Goal: Task Accomplishment & Management: Complete application form

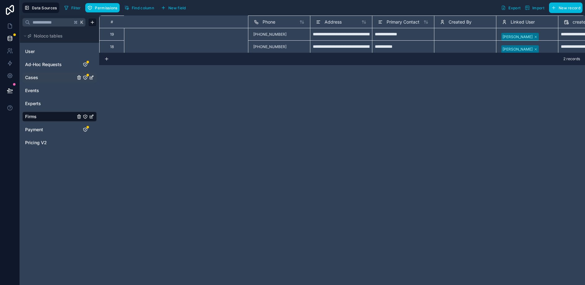
scroll to position [0, 246]
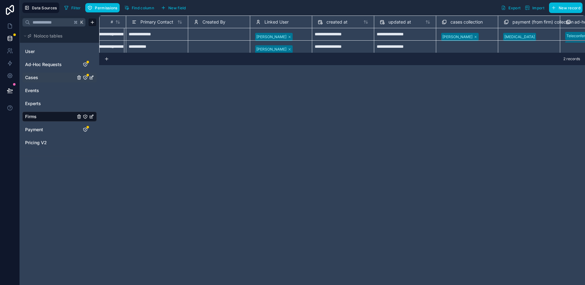
click at [48, 76] on link "Cases" at bounding box center [50, 77] width 50 height 6
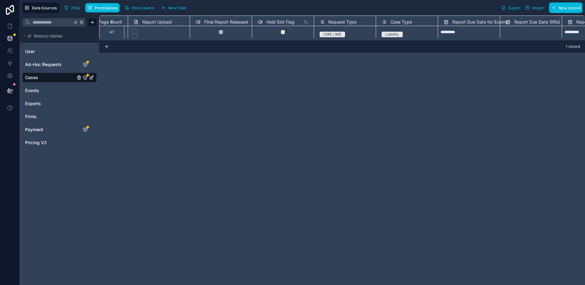
scroll to position [2, 875]
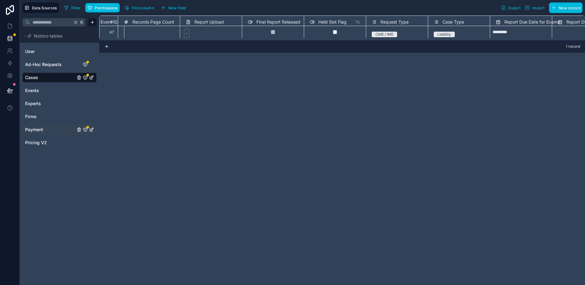
click at [36, 125] on div "Payment" at bounding box center [59, 130] width 74 height 10
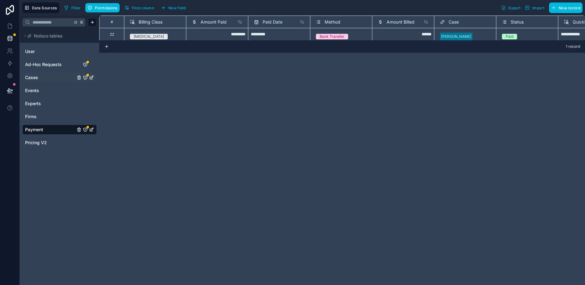
scroll to position [0, 2]
click at [35, 139] on div "Pricing V2" at bounding box center [59, 143] width 74 height 10
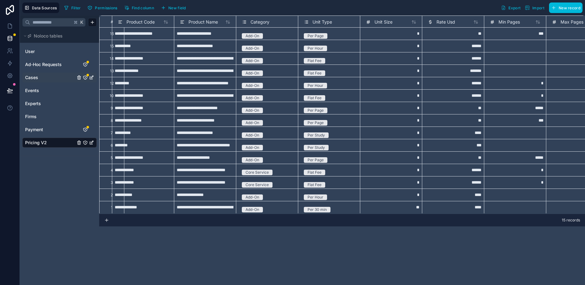
scroll to position [2, 0]
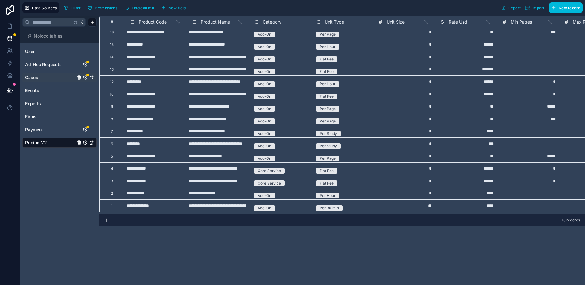
click at [145, 183] on div "**********" at bounding box center [155, 181] width 62 height 12
click at [146, 168] on div "**********" at bounding box center [155, 168] width 62 height 12
click at [148, 156] on div "**********" at bounding box center [155, 156] width 62 height 12
click at [149, 110] on div "**********" at bounding box center [155, 106] width 62 height 12
click at [145, 182] on div "**********" at bounding box center [155, 181] width 62 height 12
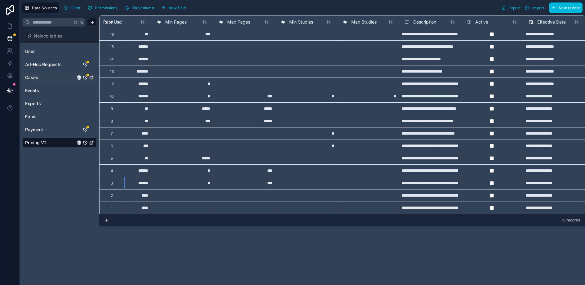
scroll to position [0, 408]
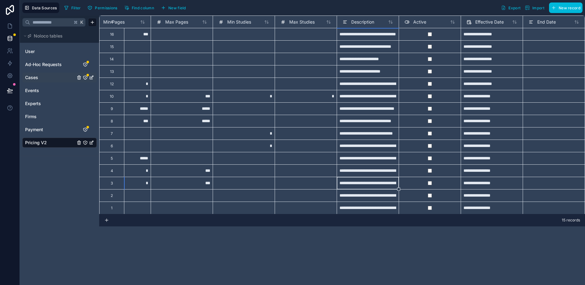
click at [361, 185] on div "**********" at bounding box center [368, 183] width 62 height 12
click at [361, 185] on input "**********" at bounding box center [368, 183] width 57 height 7
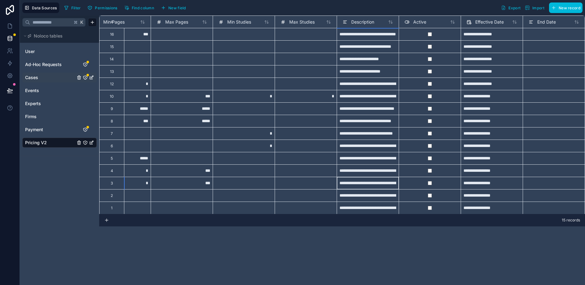
drag, startPoint x: 347, startPoint y: 183, endPoint x: 340, endPoint y: 183, distance: 7.2
click at [340, 183] on input "**********" at bounding box center [368, 183] width 57 height 7
drag, startPoint x: 340, startPoint y: 183, endPoint x: 363, endPoint y: 183, distance: 22.3
click at [341, 183] on input "**********" at bounding box center [368, 183] width 57 height 7
click at [365, 182] on input "**********" at bounding box center [368, 183] width 57 height 7
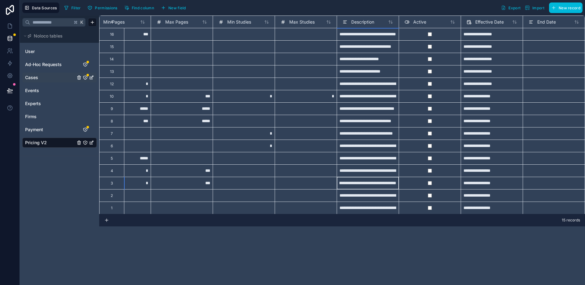
scroll to position [0, 97]
click at [379, 184] on input "**********" at bounding box center [368, 183] width 57 height 7
drag, startPoint x: 377, startPoint y: 184, endPoint x: 373, endPoint y: 184, distance: 4.3
click at [377, 184] on input "**********" at bounding box center [368, 183] width 57 height 7
drag, startPoint x: 360, startPoint y: 183, endPoint x: 386, endPoint y: 185, distance: 25.8
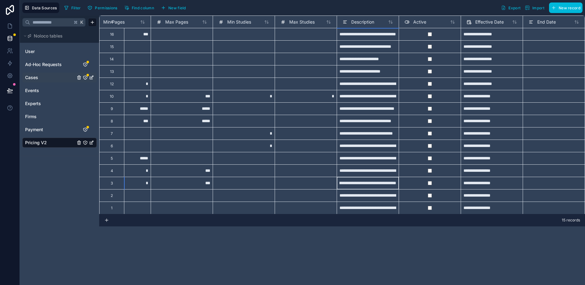
click at [395, 186] on input "**********" at bounding box center [368, 183] width 57 height 7
click at [381, 185] on input "**********" at bounding box center [368, 183] width 57 height 7
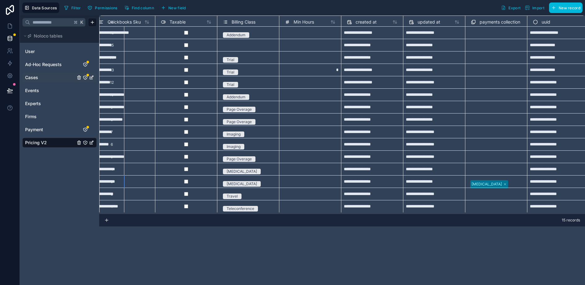
scroll to position [2, 903]
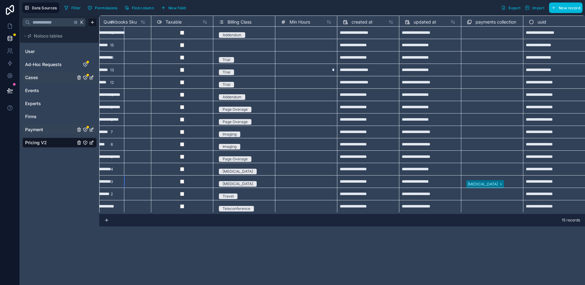
click at [41, 131] on span "Payment" at bounding box center [34, 130] width 18 height 6
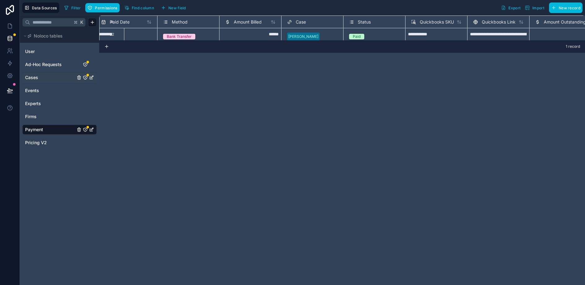
scroll to position [0, 309]
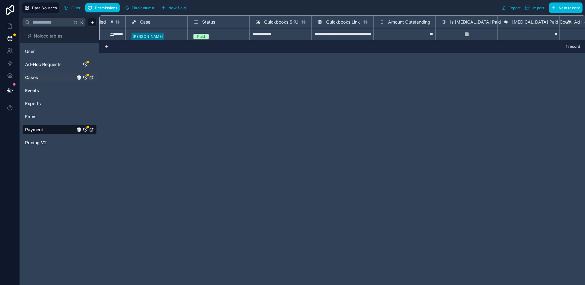
click at [345, 32] on div "**********" at bounding box center [343, 34] width 62 height 12
click at [305, 42] on div "1 record" at bounding box center [342, 46] width 486 height 12
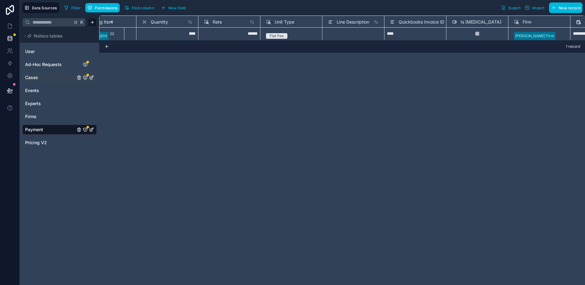
scroll to position [1, 875]
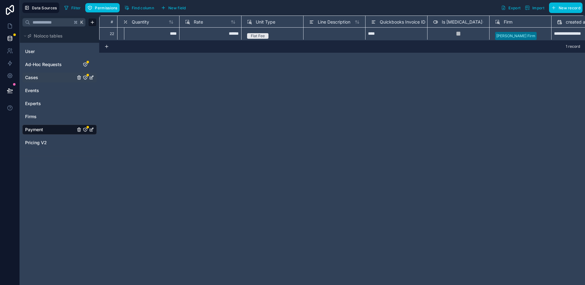
click at [399, 24] on span "Quickbooks Invoice ID" at bounding box center [403, 22] width 46 height 6
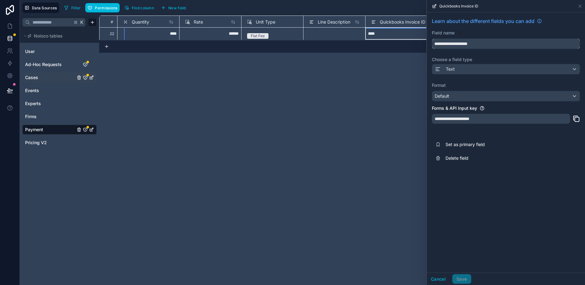
click at [458, 45] on input "**********" at bounding box center [506, 44] width 148 height 10
drag, startPoint x: 484, startPoint y: 44, endPoint x: 476, endPoint y: 42, distance: 8.1
click at [476, 42] on input "**********" at bounding box center [506, 44] width 148 height 10
click at [583, 7] on div "Quickbooks Invoice ID" at bounding box center [506, 6] width 158 height 12
click at [581, 7] on icon at bounding box center [580, 6] width 5 height 5
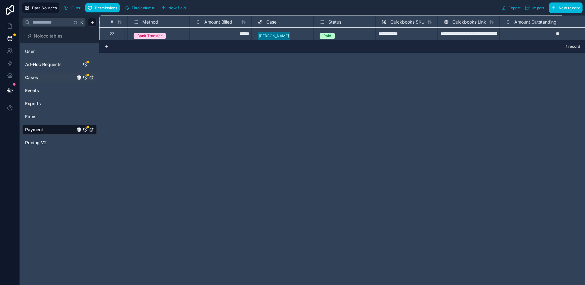
scroll to position [1, 0]
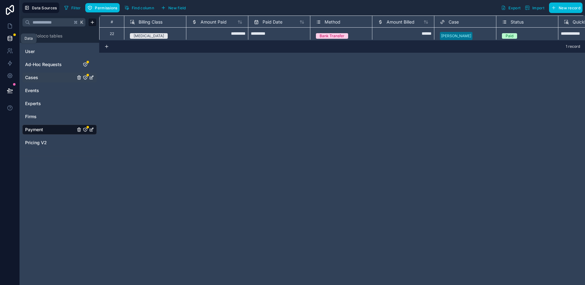
click at [6, 32] on link at bounding box center [10, 38] width 20 height 12
click at [7, 30] on link at bounding box center [10, 26] width 20 height 12
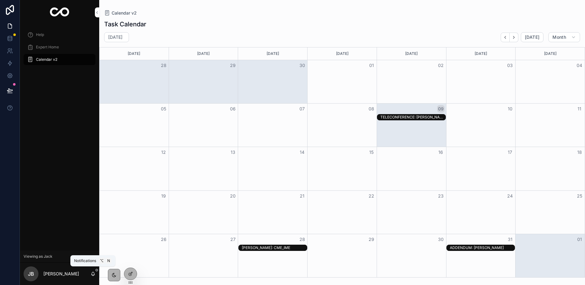
click at [91, 272] on icon "scrollable content" at bounding box center [93, 273] width 5 height 5
click at [129, 263] on icon at bounding box center [130, 260] width 5 height 5
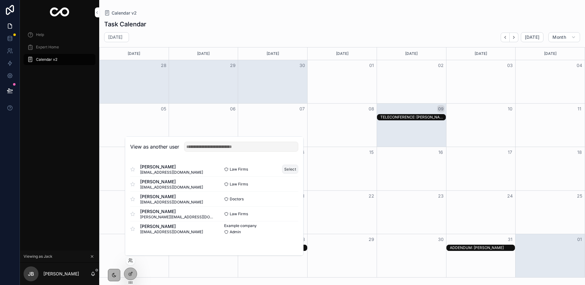
click at [289, 169] on button "Select" at bounding box center [290, 169] width 16 height 9
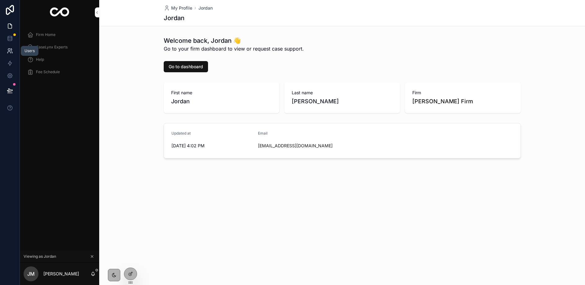
click at [7, 47] on link at bounding box center [10, 51] width 20 height 12
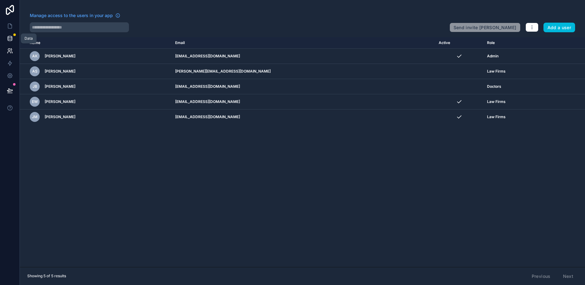
click at [9, 38] on icon at bounding box center [10, 37] width 4 height 2
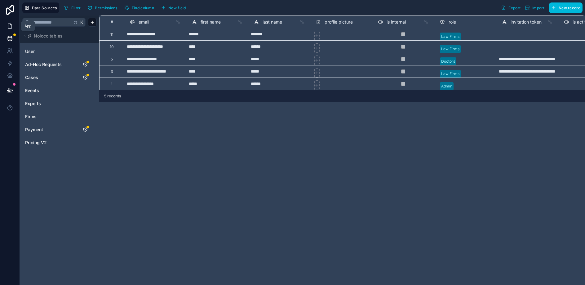
click at [8, 25] on icon at bounding box center [10, 26] width 4 height 5
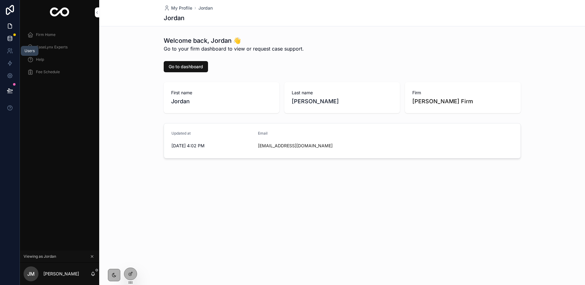
click at [9, 38] on icon at bounding box center [10, 38] width 6 height 6
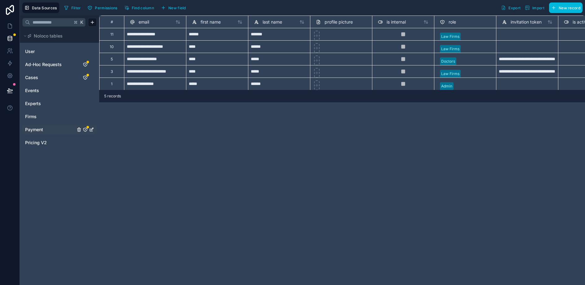
click at [35, 131] on span "Payment" at bounding box center [34, 130] width 18 height 6
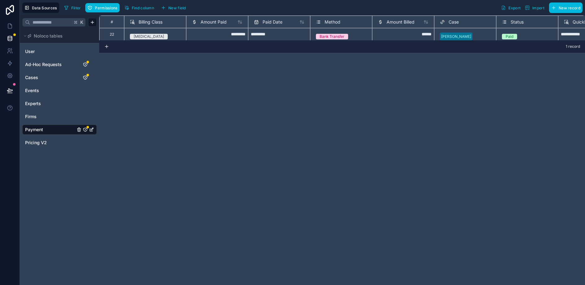
scroll to position [0, 0]
click at [507, 36] on div "**********" at bounding box center [342, 28] width 486 height 25
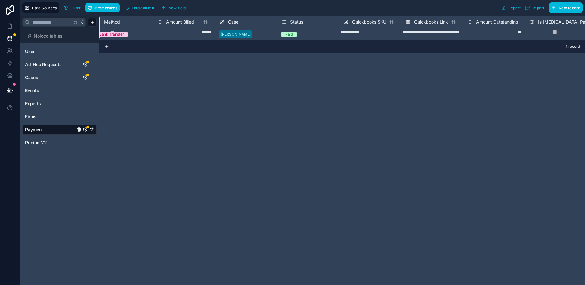
scroll to position [2, 182]
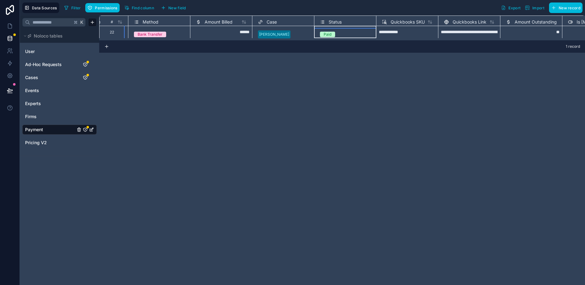
click at [321, 33] on div "Paid" at bounding box center [345, 34] width 57 height 7
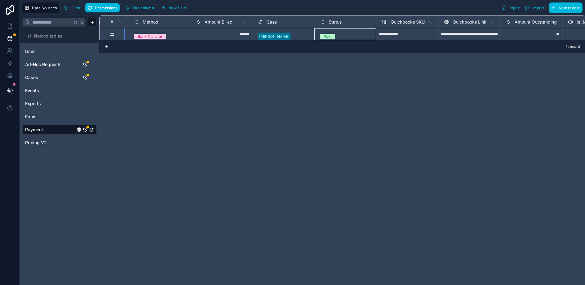
click at [324, 35] on div "Paid" at bounding box center [328, 37] width 8 height 6
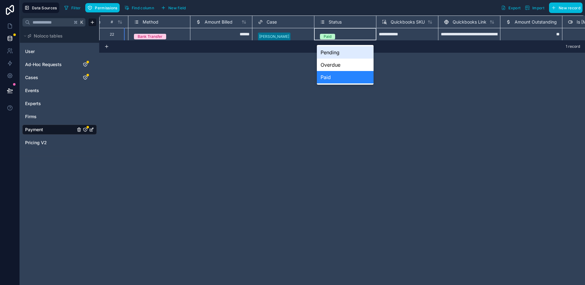
click at [330, 55] on div "Pending" at bounding box center [345, 52] width 57 height 12
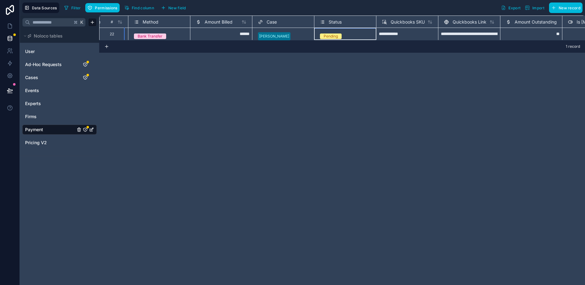
click at [149, 38] on div "**********" at bounding box center [342, 28] width 486 height 25
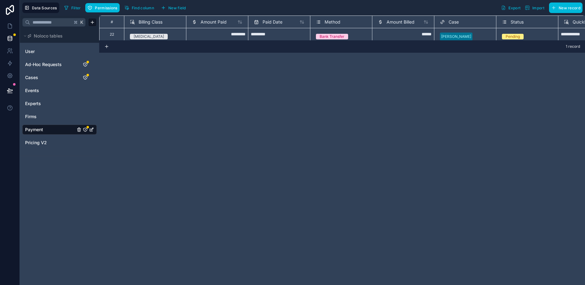
click at [324, 38] on div "**********" at bounding box center [342, 28] width 486 height 25
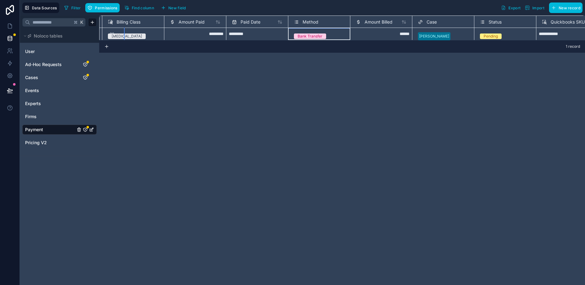
click at [314, 35] on div "Bank Transfer" at bounding box center [310, 36] width 25 height 6
click at [346, 25] on div "Method" at bounding box center [319, 21] width 57 height 7
click at [325, 72] on div "**********" at bounding box center [342, 151] width 486 height 270
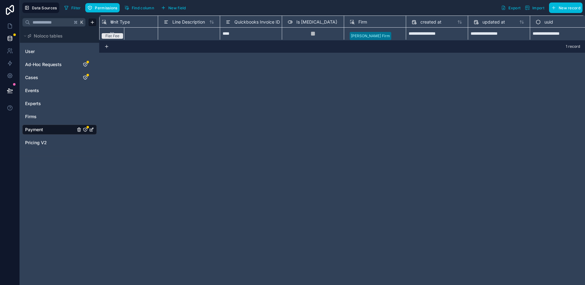
scroll to position [1, 1027]
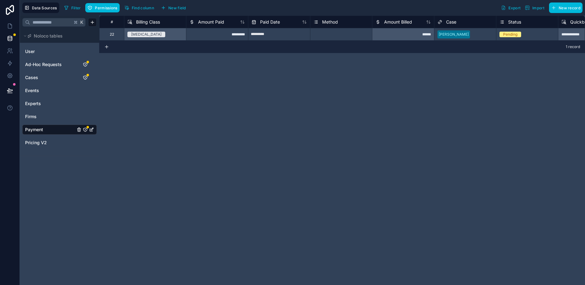
click at [137, 9] on span "Find column" at bounding box center [143, 8] width 22 height 5
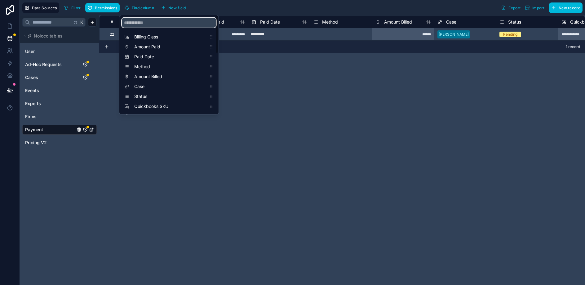
click at [152, 24] on input "scrollable content" at bounding box center [169, 23] width 94 height 10
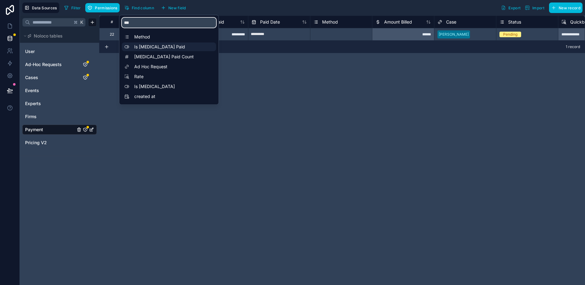
type input "***"
click at [160, 44] on span "Is [MEDICAL_DATA] Paid" at bounding box center [170, 47] width 73 height 6
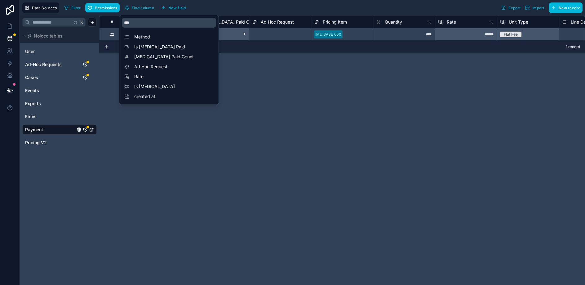
scroll to position [0, 620]
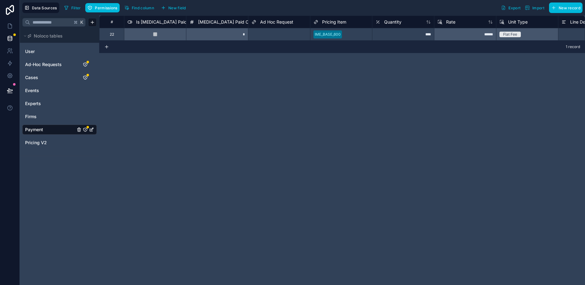
click at [298, 99] on div "**********" at bounding box center [342, 151] width 486 height 270
click at [8, 28] on icon at bounding box center [10, 26] width 4 height 5
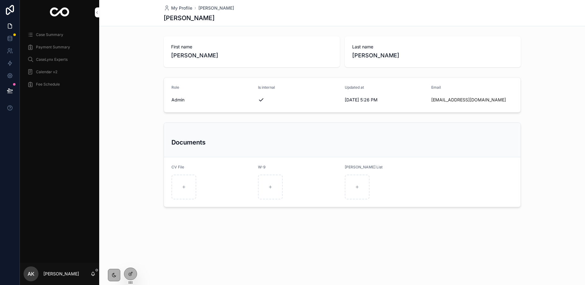
click at [0, 0] on div at bounding box center [0, 0] width 0 height 0
click at [0, 0] on icon at bounding box center [0, 0] width 0 height 0
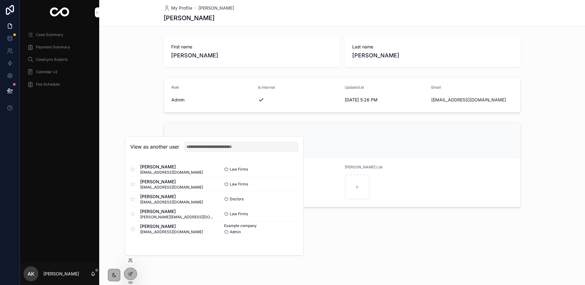
click at [0, 0] on button "Select" at bounding box center [0, 0] width 0 height 0
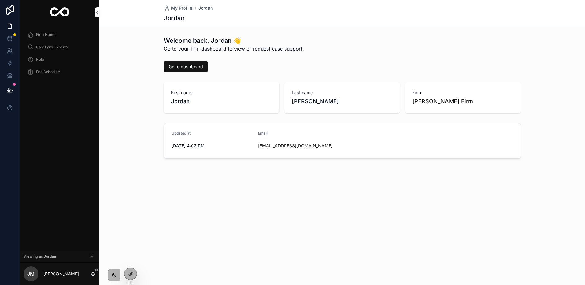
click at [44, 35] on span "Firm Home" at bounding box center [46, 34] width 20 height 5
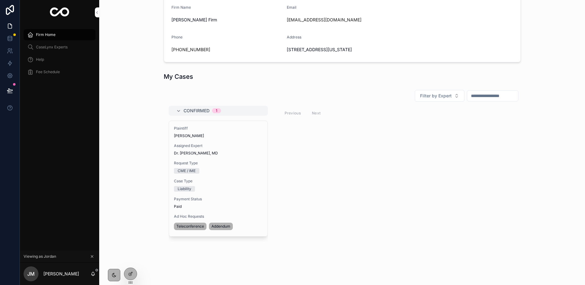
scroll to position [152, 0]
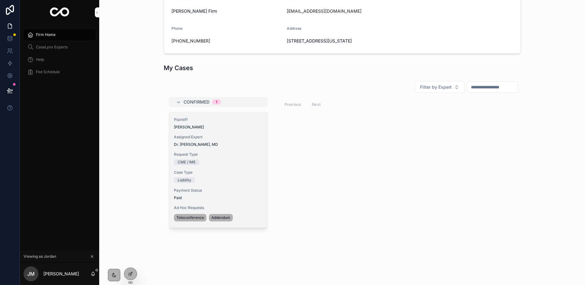
click at [231, 153] on span "Request Type" at bounding box center [218, 154] width 89 height 5
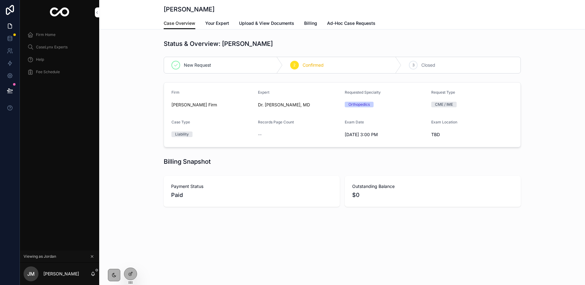
click at [179, 191] on span "Paid" at bounding box center [251, 195] width 161 height 9
click at [178, 194] on span "Paid" at bounding box center [251, 195] width 161 height 9
click at [10, 37] on icon at bounding box center [10, 38] width 6 height 6
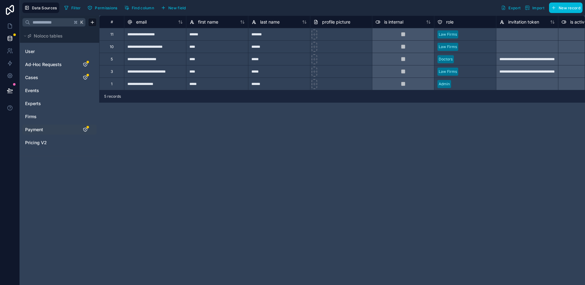
click at [41, 127] on span "Payment" at bounding box center [34, 130] width 18 height 6
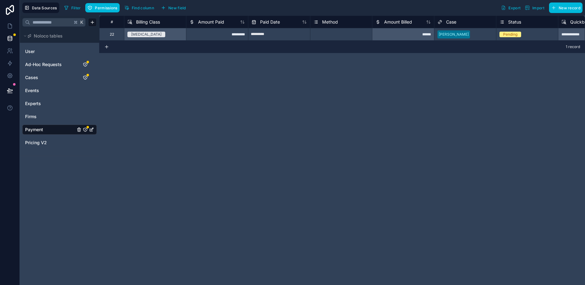
click at [256, 35] on input "*********" at bounding box center [279, 34] width 62 height 10
select select "****"
select select "*"
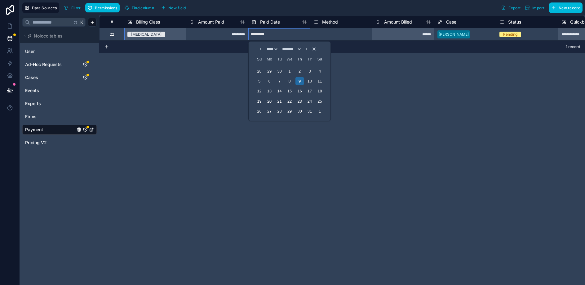
click at [227, 34] on div "*********" at bounding box center [217, 34] width 62 height 12
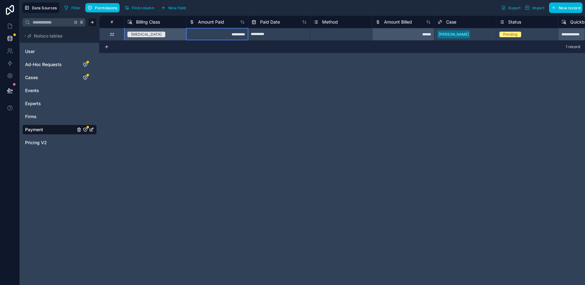
click at [227, 34] on div "*********" at bounding box center [217, 34] width 62 height 12
click at [247, 92] on div "**********" at bounding box center [342, 151] width 486 height 270
click at [268, 34] on input "*********" at bounding box center [279, 34] width 62 height 10
select select "****"
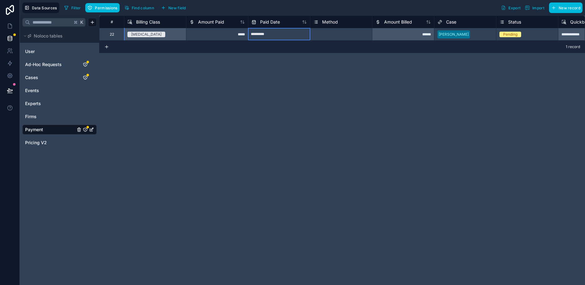
select select "*"
select select "****"
select select "*"
click at [270, 34] on input "*********" at bounding box center [279, 34] width 62 height 10
drag, startPoint x: 262, startPoint y: 87, endPoint x: 270, endPoint y: 37, distance: 49.9
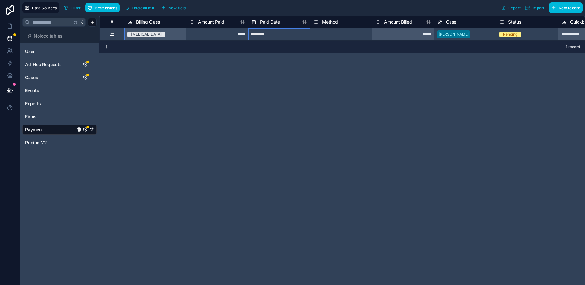
click at [269, 30] on input "*********" at bounding box center [279, 34] width 62 height 10
select select "****"
select select "*"
click at [196, 81] on div "**********" at bounding box center [342, 151] width 486 height 270
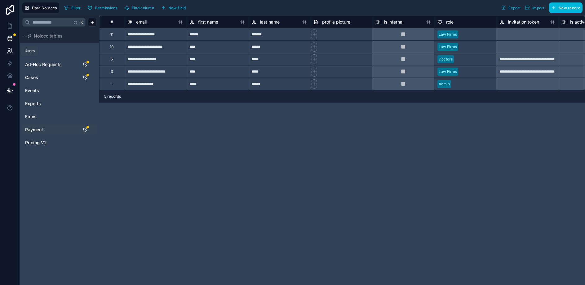
click at [11, 48] on icon at bounding box center [10, 51] width 6 height 6
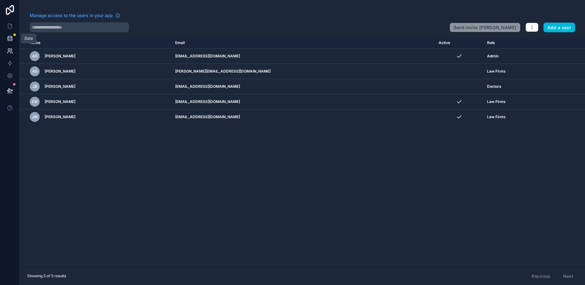
click at [9, 32] on link at bounding box center [10, 38] width 20 height 12
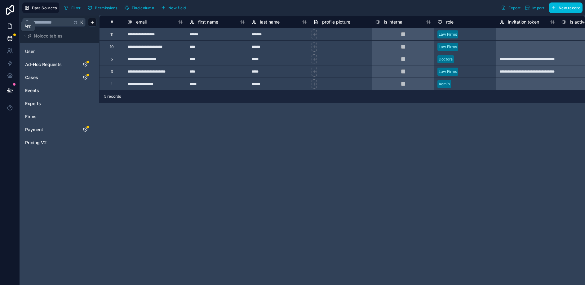
click at [9, 28] on icon at bounding box center [10, 26] width 4 height 5
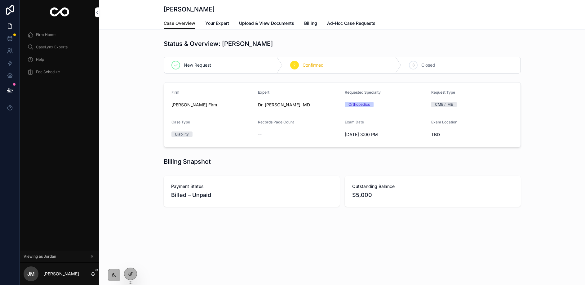
click at [306, 28] on link "Billing" at bounding box center [310, 24] width 13 height 12
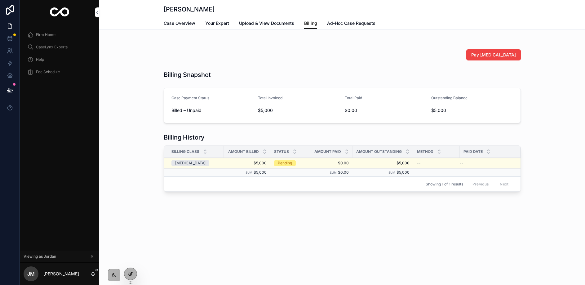
click at [132, 270] on div at bounding box center [130, 274] width 12 height 12
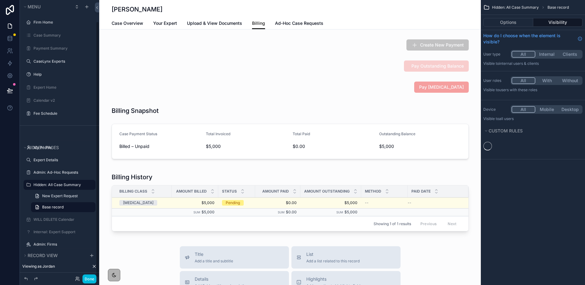
scroll to position [23, 0]
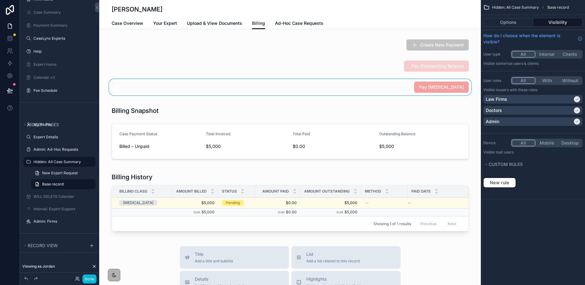
click at [392, 90] on div "scrollable content" at bounding box center [290, 87] width 382 height 16
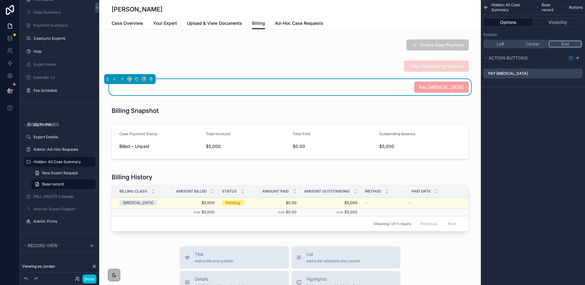
click at [0, 0] on icon "scrollable content" at bounding box center [0, 0] width 0 height 0
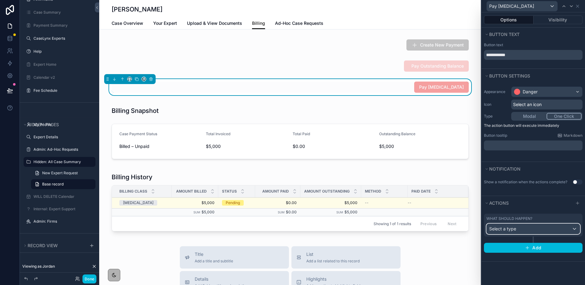
click at [542, 230] on div "Select a type" at bounding box center [533, 229] width 93 height 10
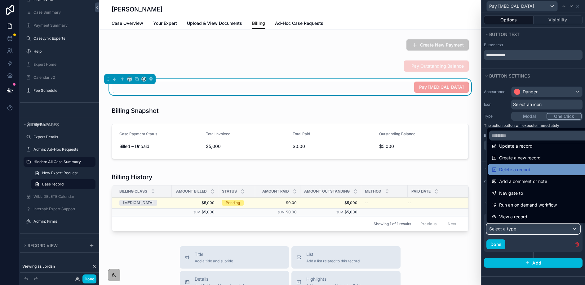
scroll to position [0, 0]
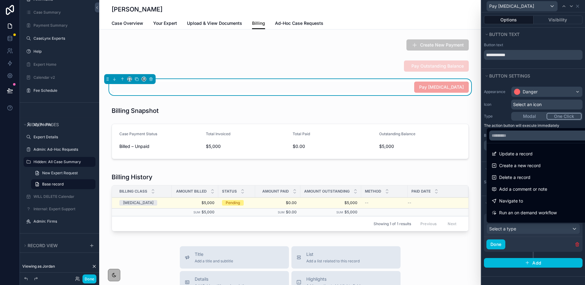
drag, startPoint x: 523, startPoint y: 122, endPoint x: 521, endPoint y: 118, distance: 4.0
click at [522, 121] on div at bounding box center [534, 142] width 104 height 285
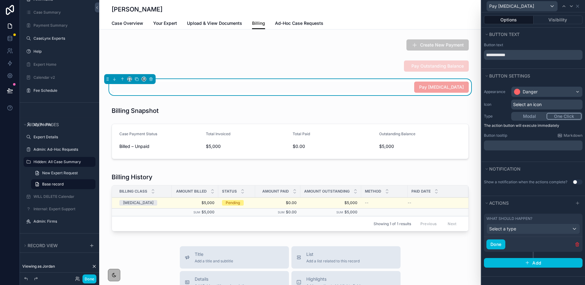
click at [521, 118] on button "Modal" at bounding box center [529, 116] width 34 height 7
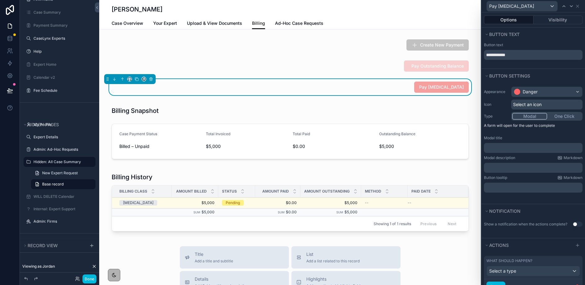
click at [494, 147] on p "﻿" at bounding box center [534, 148] width 95 height 6
click at [494, 156] on label "Modal description" at bounding box center [499, 157] width 31 height 5
click at [495, 148] on p "﻿" at bounding box center [534, 148] width 95 height 6
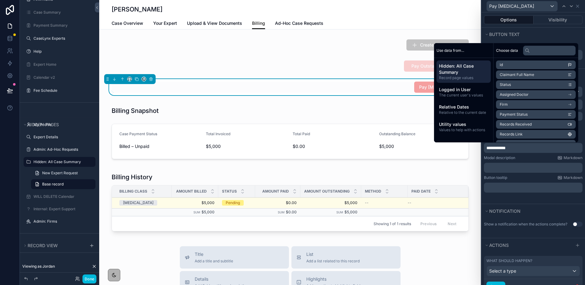
click at [515, 162] on div "Modal description Markdown ﻿" at bounding box center [533, 163] width 99 height 17
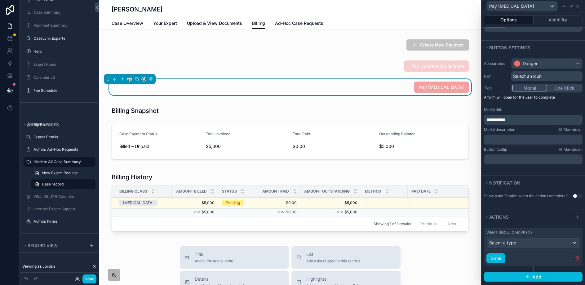
scroll to position [34, 0]
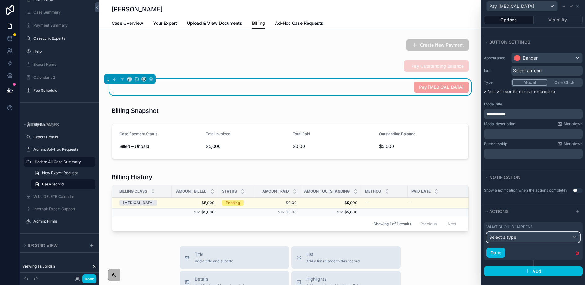
click at [529, 242] on div "Select a type" at bounding box center [533, 237] width 93 height 10
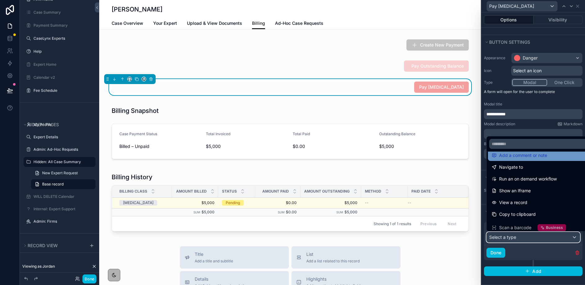
scroll to position [42, 0]
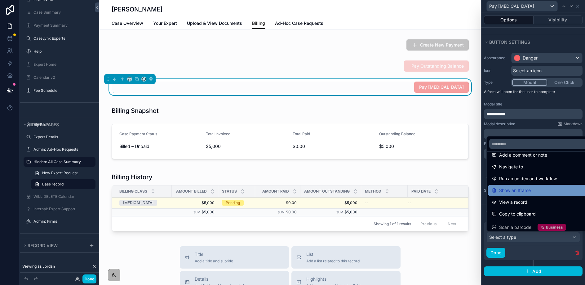
click at [523, 194] on div "Show an Iframe" at bounding box center [540, 190] width 105 height 11
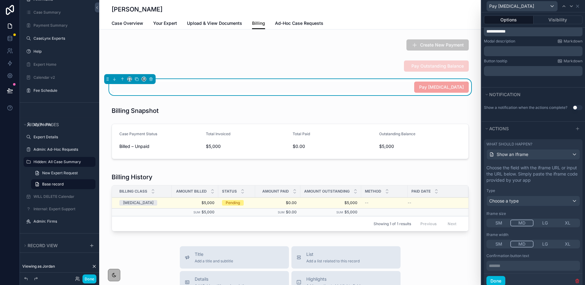
scroll to position [118, 0]
click at [521, 197] on div "Choose a type" at bounding box center [533, 200] width 93 height 10
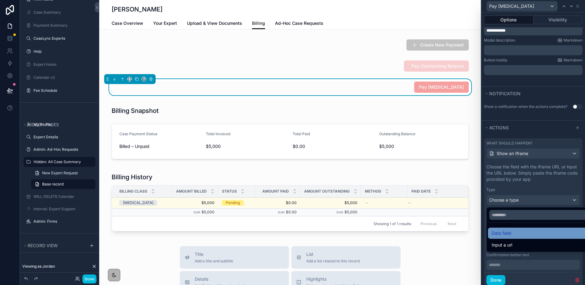
click at [517, 237] on div "Data field" at bounding box center [540, 233] width 105 height 11
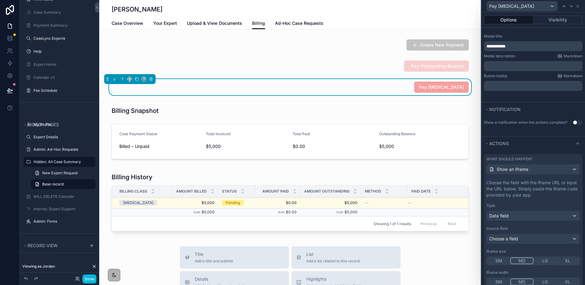
scroll to position [168, 0]
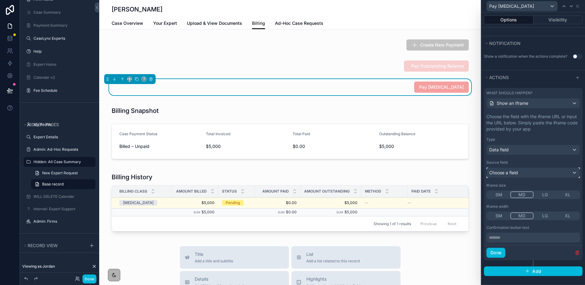
click at [502, 170] on span "Choose a field" at bounding box center [503, 172] width 29 height 5
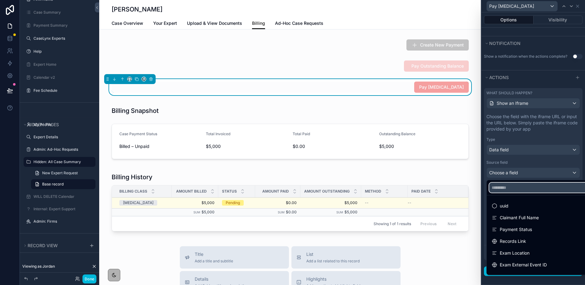
click at [509, 189] on input "text" at bounding box center [540, 188] width 102 height 10
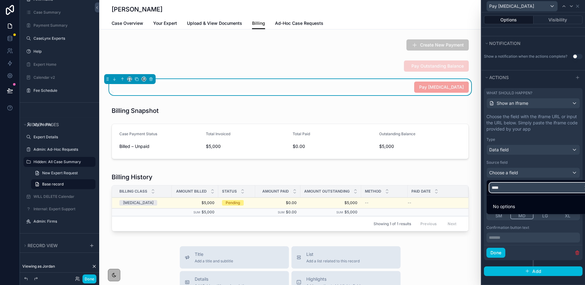
type input "****"
click at [511, 166] on div at bounding box center [534, 142] width 104 height 285
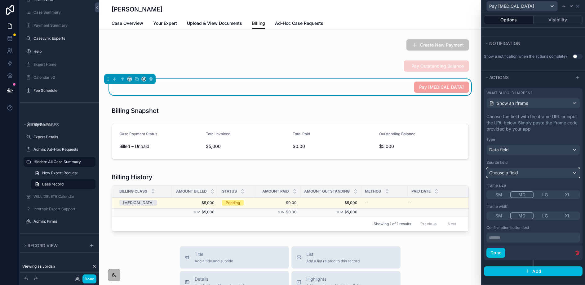
click at [512, 168] on div "Choose a field" at bounding box center [533, 173] width 93 height 10
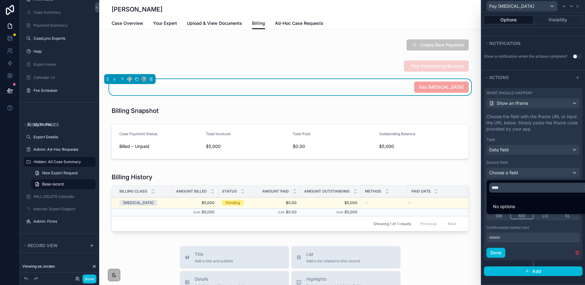
click at [512, 163] on div at bounding box center [534, 142] width 104 height 285
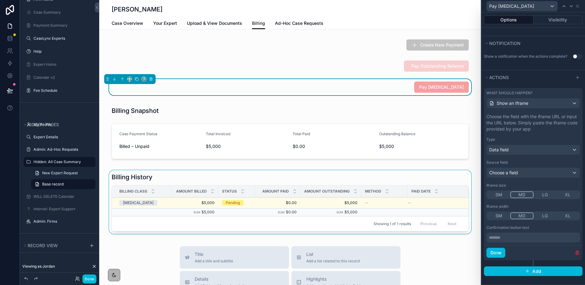
click at [179, 216] on div "Showing 1 of 1 results Previous Next" at bounding box center [290, 223] width 357 height 15
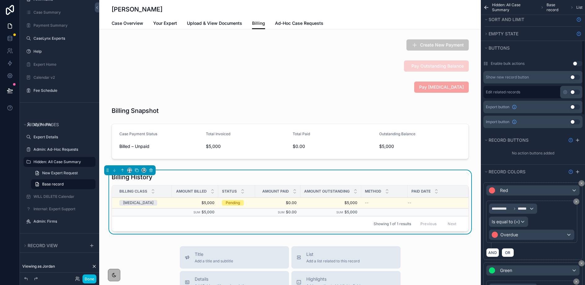
scroll to position [154, 0]
click at [577, 140] on icon "scrollable content" at bounding box center [577, 140] width 3 height 0
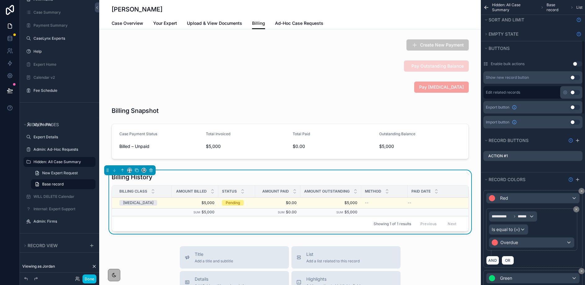
click at [0, 0] on icon "scrollable content" at bounding box center [0, 0] width 0 height 0
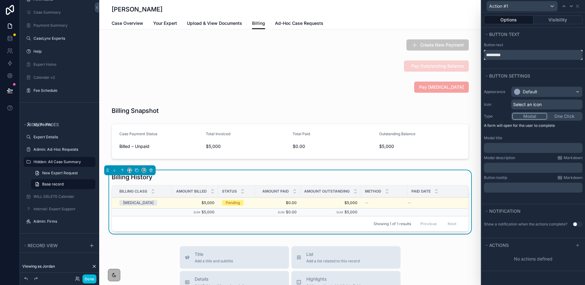
drag, startPoint x: 503, startPoint y: 54, endPoint x: 480, endPoint y: 52, distance: 22.4
click at [480, 52] on div "Action #1 Options Visibility Button text Button text ********* Button settings …" at bounding box center [292, 142] width 585 height 285
type input "**********"
click at [537, 90] on div "Default" at bounding box center [530, 92] width 15 height 6
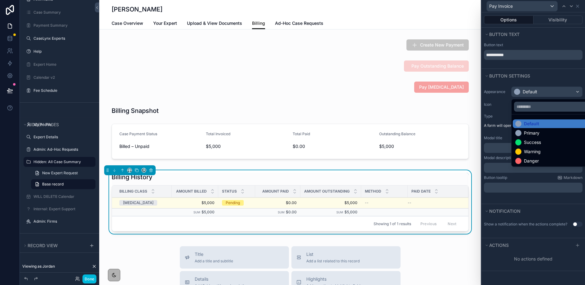
click at [536, 158] on div "Danger" at bounding box center [531, 161] width 15 height 6
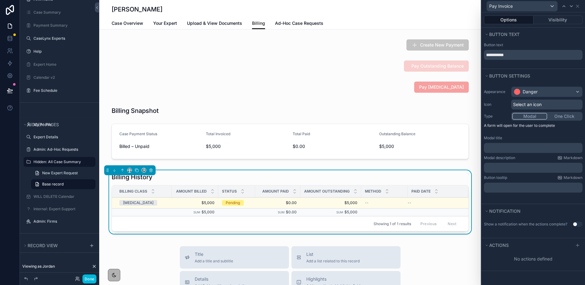
click at [508, 150] on p "﻿" at bounding box center [534, 148] width 95 height 6
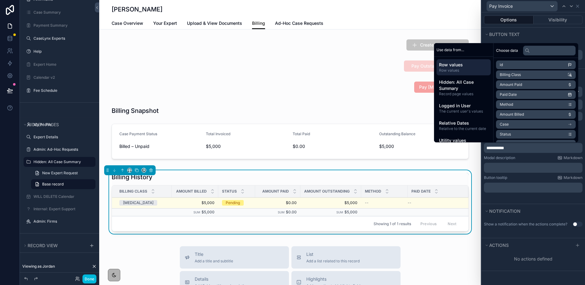
click at [521, 176] on div "Button tooltip Markdown" at bounding box center [533, 177] width 99 height 5
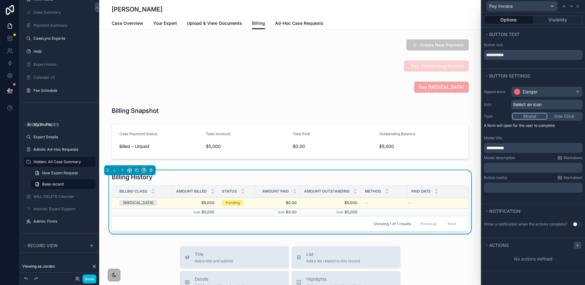
click at [577, 245] on icon at bounding box center [577, 245] width 3 height 0
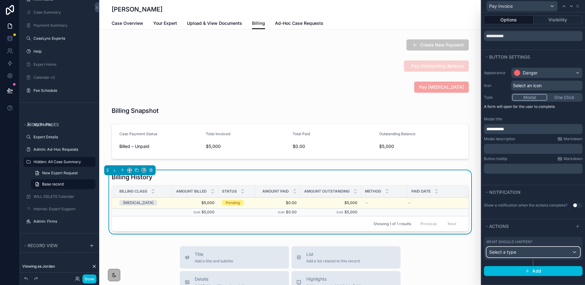
click at [527, 252] on div "Select a type" at bounding box center [533, 252] width 93 height 10
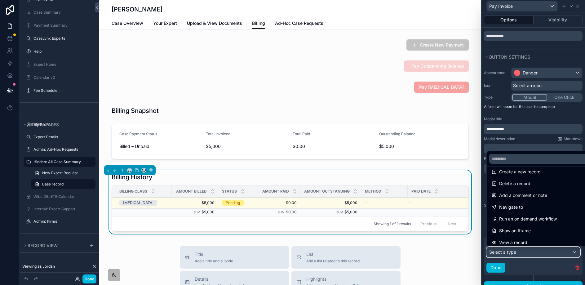
scroll to position [16, 0]
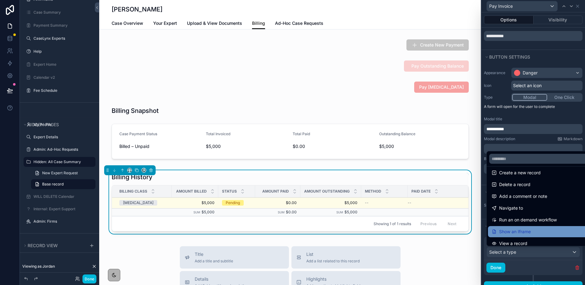
click at [515, 237] on div "Show an Iframe" at bounding box center [540, 231] width 105 height 11
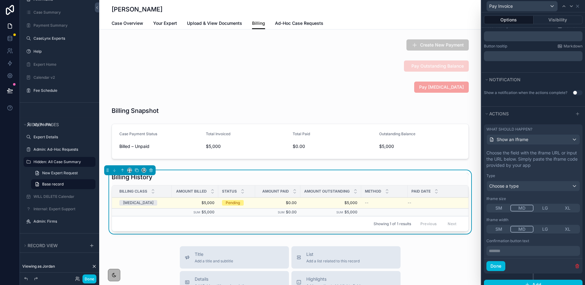
scroll to position [130, 0]
click at [506, 186] on span "Choose a type" at bounding box center [503, 187] width 29 height 5
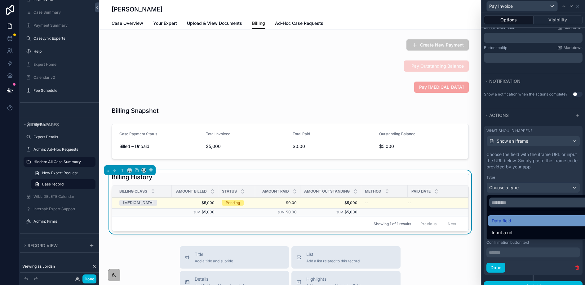
click at [512, 220] on div "Data field" at bounding box center [540, 220] width 97 height 7
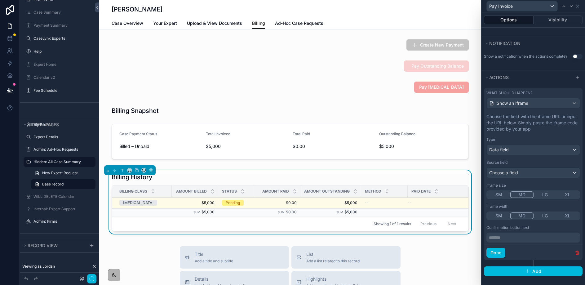
scroll to position [167, 0]
click at [506, 175] on span "Choose a field" at bounding box center [503, 173] width 29 height 5
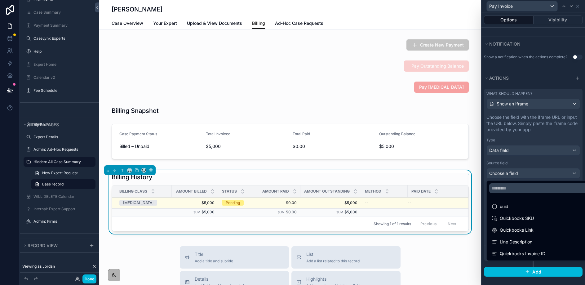
click at [506, 175] on div at bounding box center [534, 142] width 104 height 285
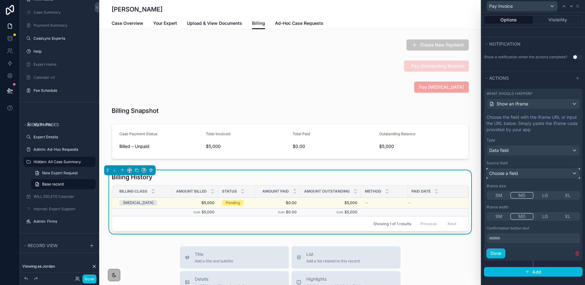
click at [506, 175] on span "Choose a field" at bounding box center [503, 173] width 29 height 5
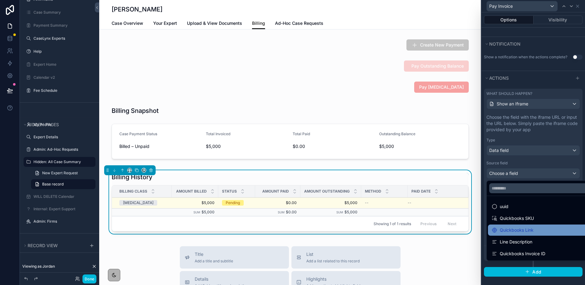
click at [518, 230] on div "Quickbooks Link" at bounding box center [513, 229] width 42 height 7
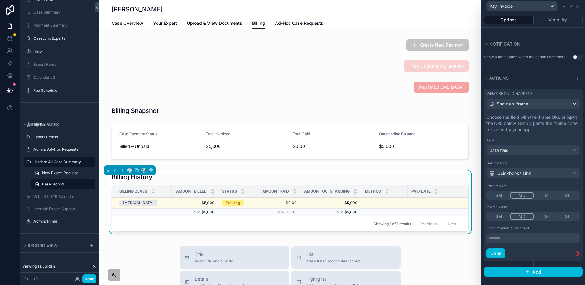
scroll to position [168, 0]
click at [507, 238] on p "******* ﻿" at bounding box center [534, 237] width 90 height 6
click at [526, 245] on div "Done" at bounding box center [533, 252] width 99 height 15
click at [521, 238] on p "******* ﻿" at bounding box center [534, 237] width 90 height 6
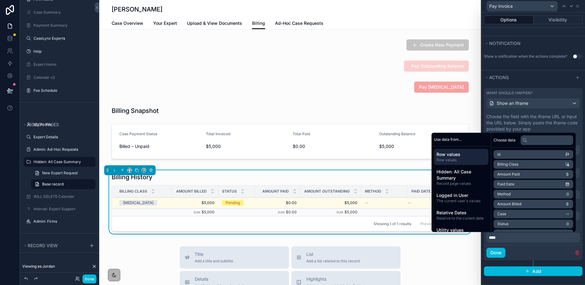
click at [523, 250] on div "Done" at bounding box center [533, 252] width 99 height 15
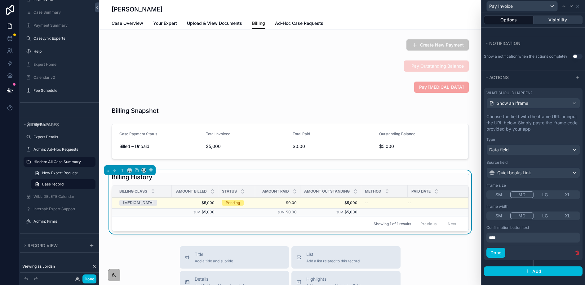
click at [563, 16] on button "Visibility" at bounding box center [558, 20] width 49 height 9
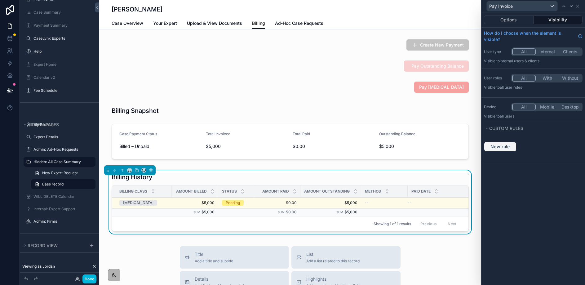
click at [509, 150] on button "New rule" at bounding box center [500, 147] width 33 height 10
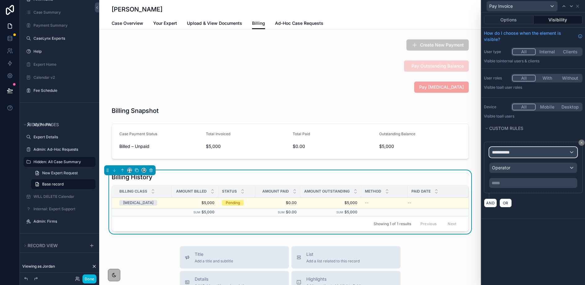
click at [509, 156] on div "**********" at bounding box center [533, 152] width 87 height 10
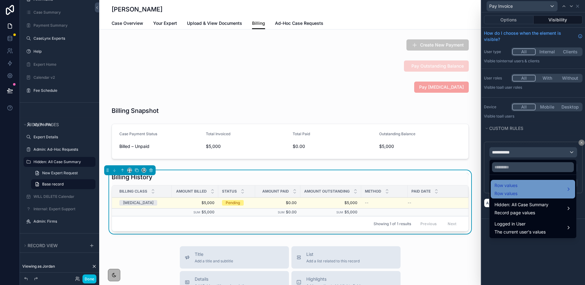
click at [530, 186] on div "Row values Row values" at bounding box center [533, 189] width 77 height 15
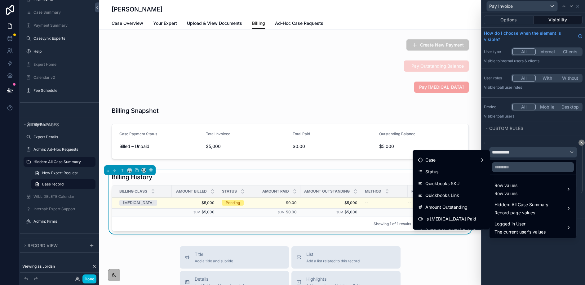
scroll to position [70, 0]
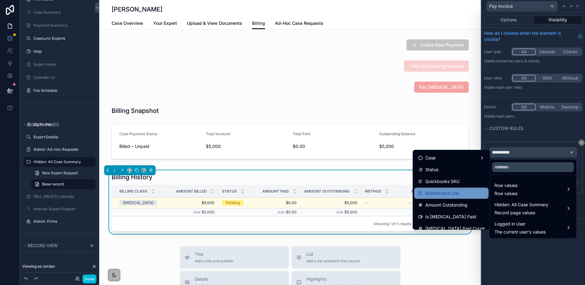
click at [475, 194] on div "Quickbooks Link" at bounding box center [451, 192] width 67 height 7
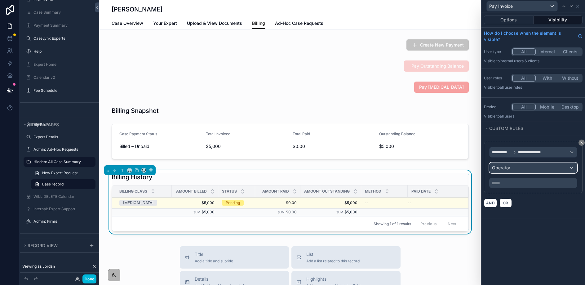
click at [506, 172] on div "Operator" at bounding box center [533, 168] width 87 height 10
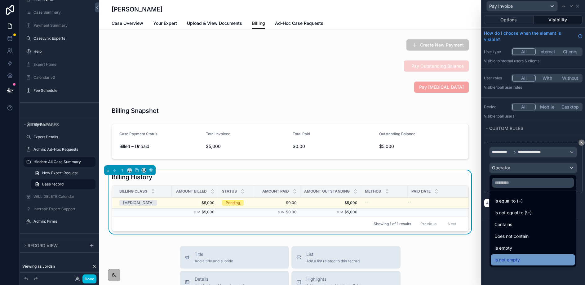
click at [526, 258] on div "Is not empty" at bounding box center [533, 259] width 77 height 7
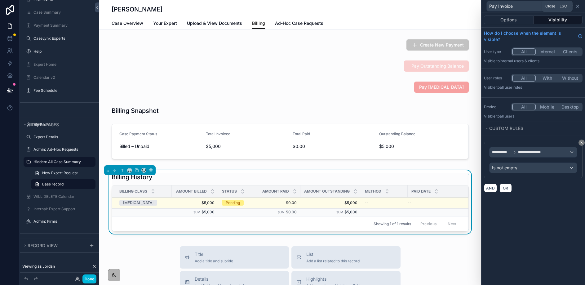
click at [577, 7] on icon at bounding box center [577, 6] width 5 height 5
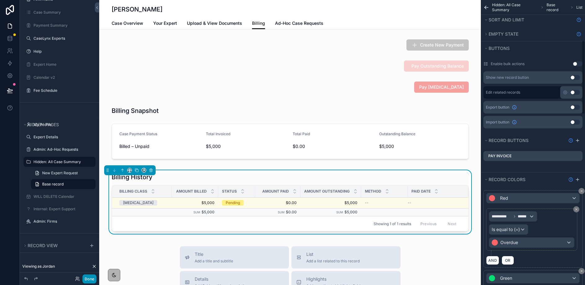
click at [87, 277] on button "Done" at bounding box center [89, 278] width 14 height 9
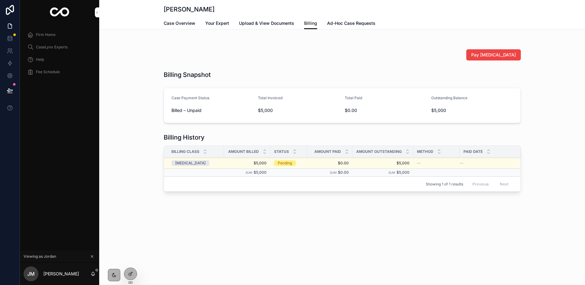
click at [0, 0] on span "Pay Invoice" at bounding box center [0, 0] width 0 height 0
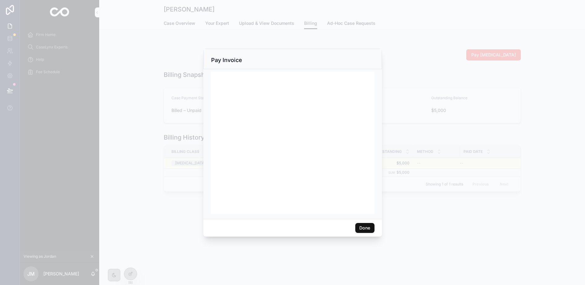
click at [364, 230] on button "Done" at bounding box center [364, 228] width 19 height 10
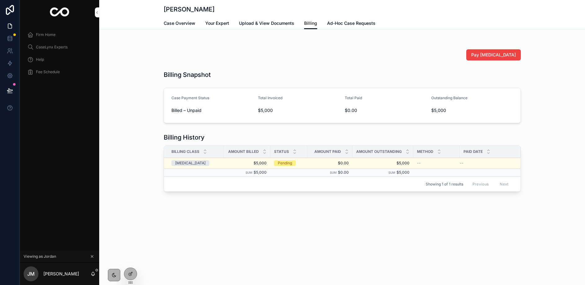
click at [0, 0] on span "Pay Invoice" at bounding box center [0, 0] width 0 height 0
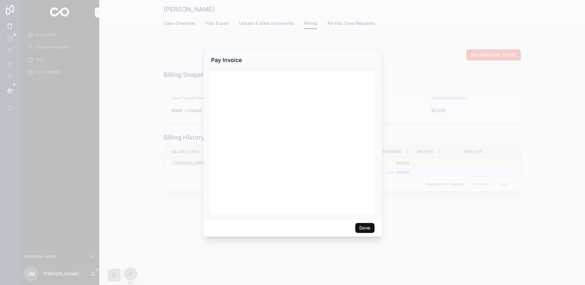
click at [361, 227] on button "Done" at bounding box center [364, 228] width 19 height 10
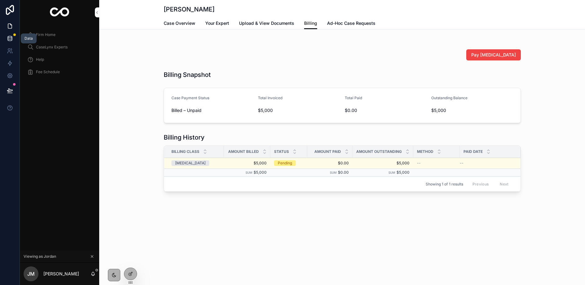
click at [9, 39] on icon at bounding box center [10, 38] width 4 height 2
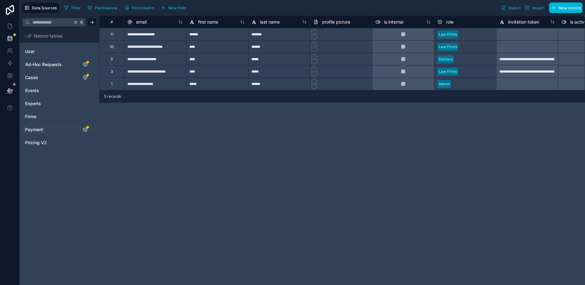
click at [36, 131] on span "Payment" at bounding box center [34, 130] width 18 height 6
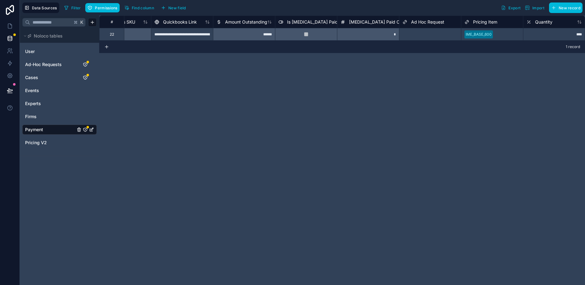
scroll to position [0, 358]
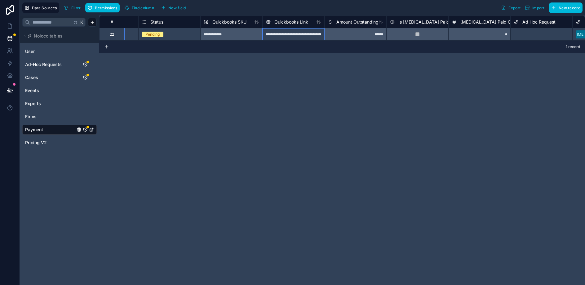
click at [274, 33] on div "**********" at bounding box center [293, 34] width 62 height 12
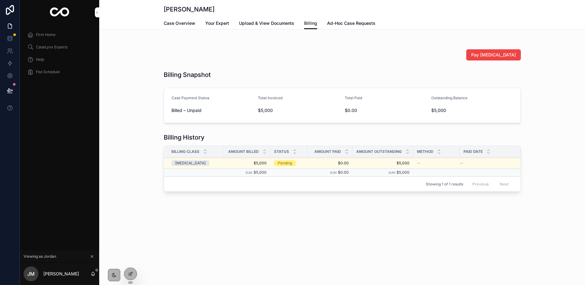
click at [202, 162] on div "[MEDICAL_DATA]" at bounding box center [196, 163] width 49 height 6
click at [208, 164] on div "[MEDICAL_DATA]" at bounding box center [196, 163] width 49 height 6
drag, startPoint x: 129, startPoint y: 271, endPoint x: 131, endPoint y: 268, distance: 4.4
click at [129, 271] on icon at bounding box center [130, 273] width 5 height 5
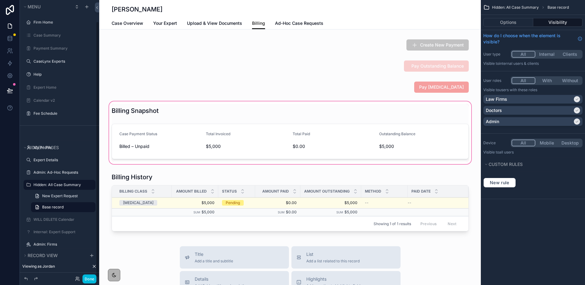
scroll to position [23, 0]
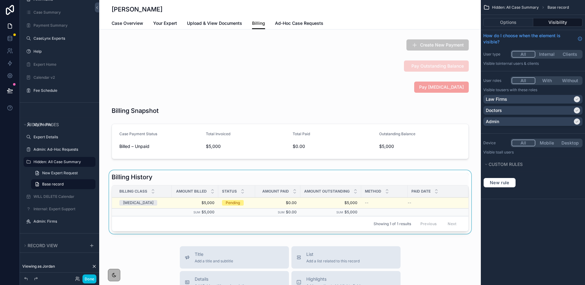
click at [463, 180] on div "scrollable content" at bounding box center [290, 203] width 382 height 66
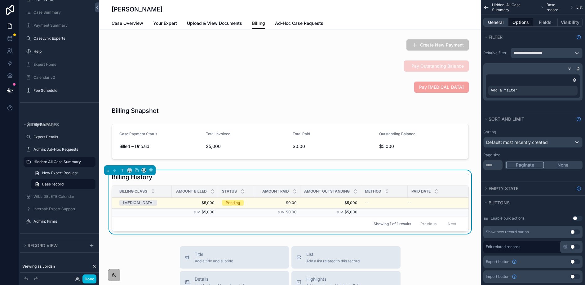
click at [493, 18] on button "General" at bounding box center [496, 22] width 25 height 9
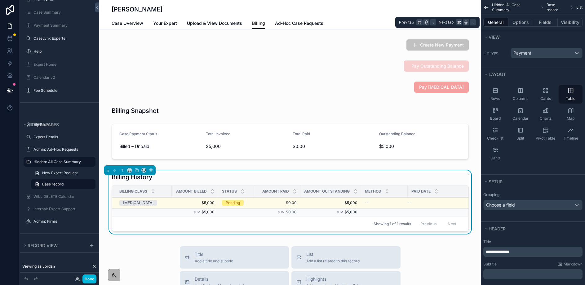
click at [493, 20] on button "General" at bounding box center [496, 22] width 25 height 9
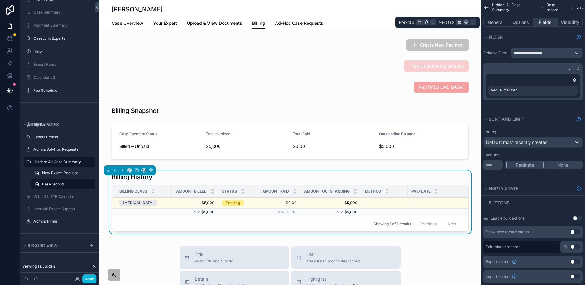
click at [543, 23] on button "Fields" at bounding box center [545, 22] width 25 height 9
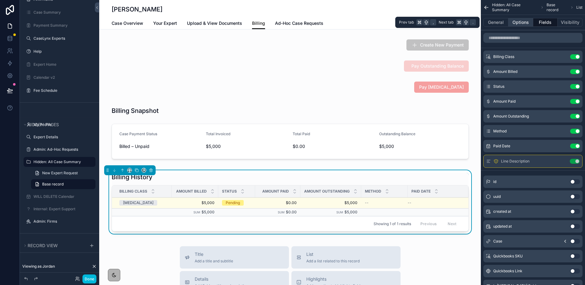
click at [524, 22] on button "Options" at bounding box center [521, 22] width 25 height 9
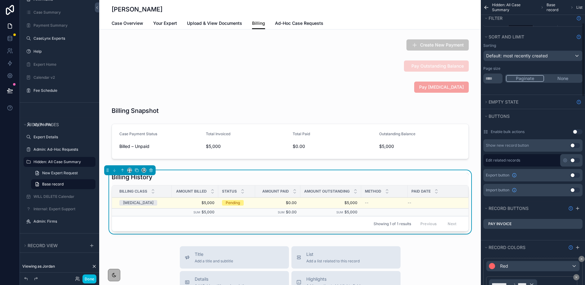
scroll to position [90, 0]
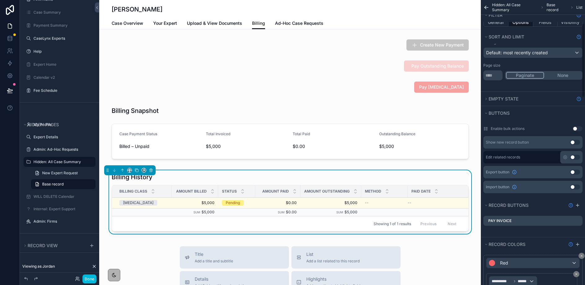
click at [0, 0] on icon "scrollable content" at bounding box center [0, 0] width 0 height 0
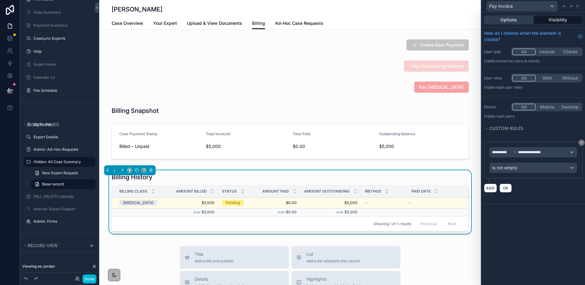
click at [522, 18] on button "Options" at bounding box center [509, 20] width 50 height 9
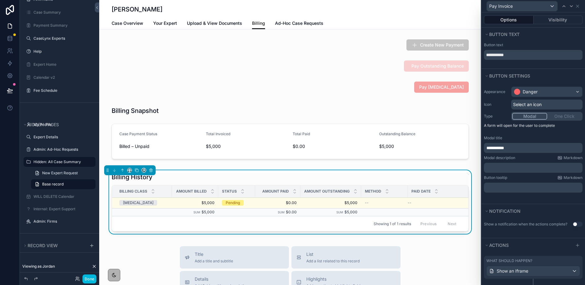
scroll to position [19, 0]
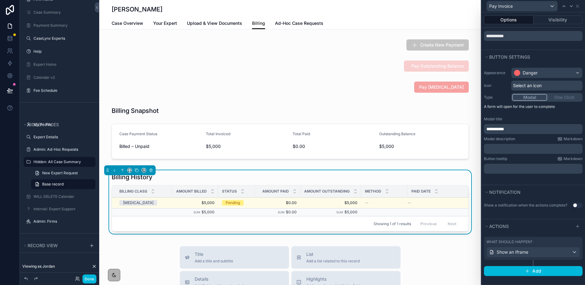
click at [567, 95] on div "Modal One Click" at bounding box center [546, 97] width 71 height 9
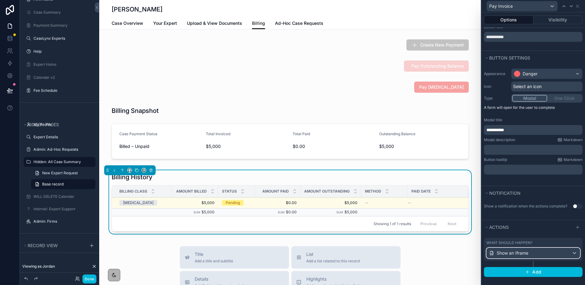
click at [574, 251] on div "Show an Iframe" at bounding box center [533, 253] width 93 height 10
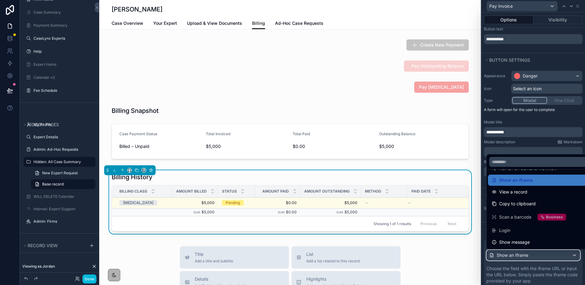
scroll to position [0, 0]
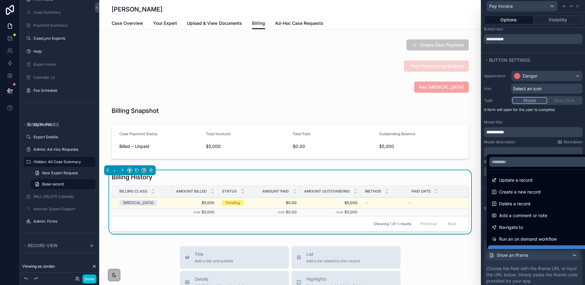
click at [542, 270] on div at bounding box center [534, 142] width 104 height 285
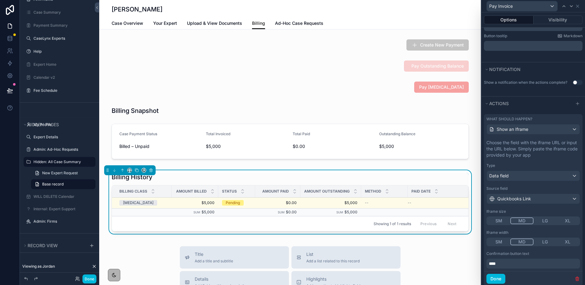
scroll to position [162, 0]
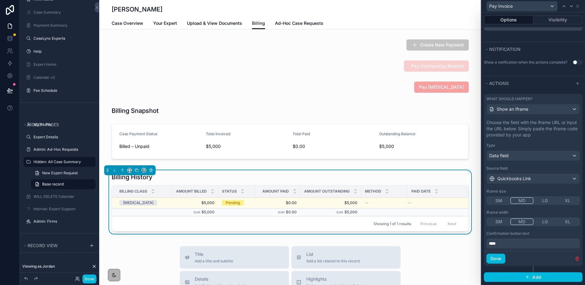
click at [577, 260] on icon "button" at bounding box center [577, 258] width 5 height 5
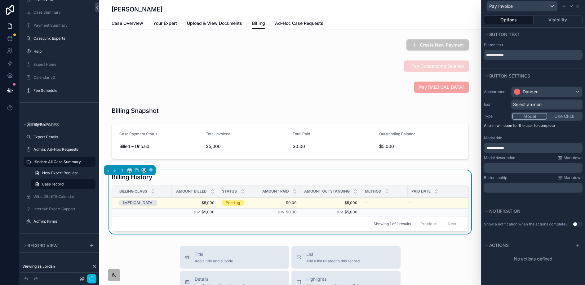
scroll to position [0, 0]
click at [564, 115] on button "One Click" at bounding box center [564, 116] width 34 height 7
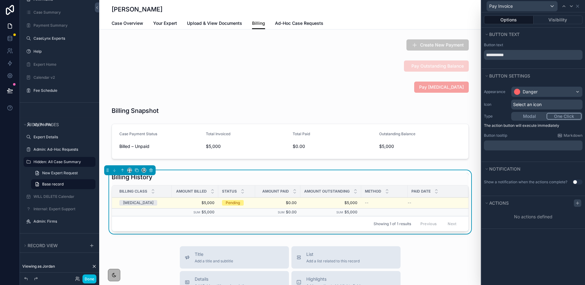
click at [578, 202] on icon at bounding box center [577, 203] width 5 height 5
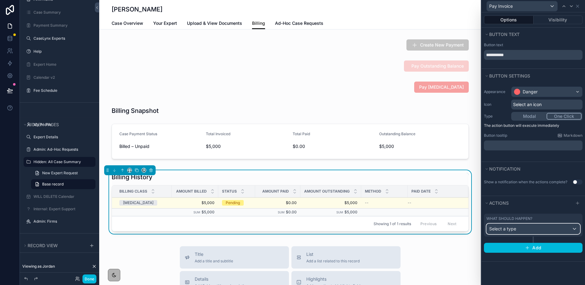
click at [546, 229] on div "Select a type" at bounding box center [533, 229] width 93 height 10
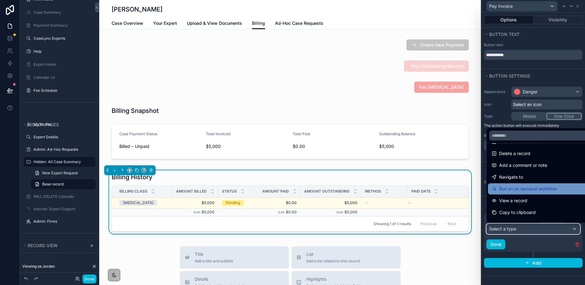
scroll to position [25, 0]
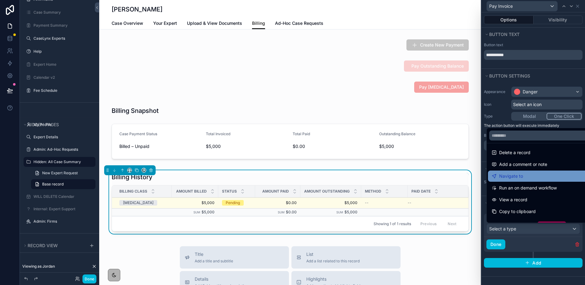
click at [518, 179] on span "Navigate to" at bounding box center [511, 175] width 24 height 7
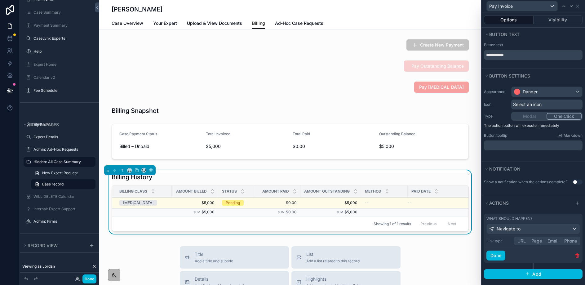
scroll to position [3, 0]
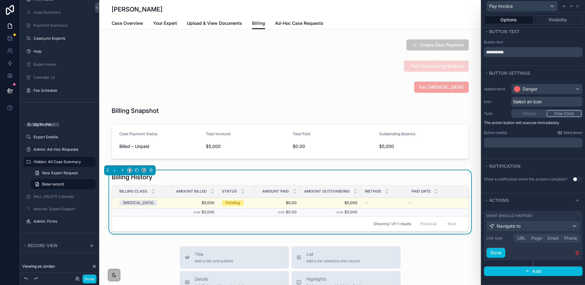
click at [523, 236] on button "URL" at bounding box center [522, 238] width 14 height 7
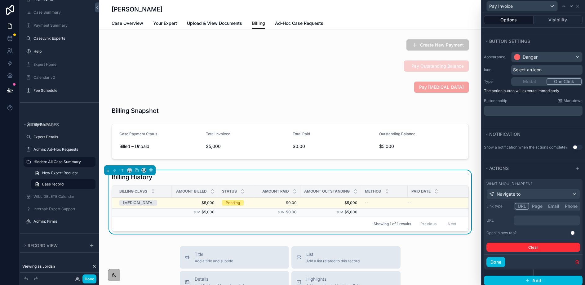
scroll to position [36, 0]
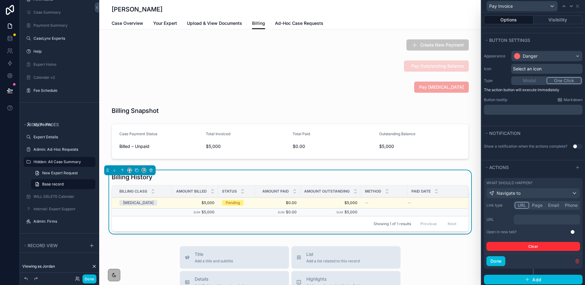
click at [544, 220] on p "﻿" at bounding box center [547, 219] width 63 height 6
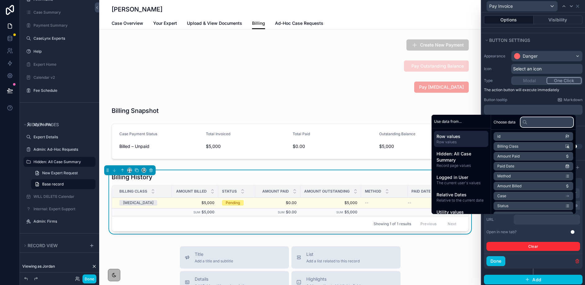
click at [525, 123] on input "text" at bounding box center [547, 122] width 53 height 10
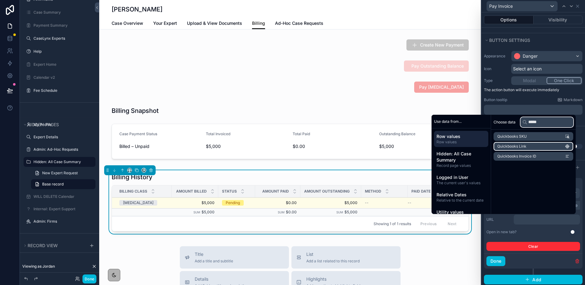
type input "*****"
click at [521, 144] on span "Quickbooks Link" at bounding box center [511, 146] width 29 height 5
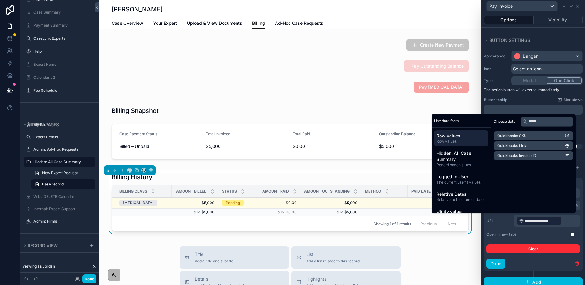
click at [542, 233] on div "Open in new tab? Use setting" at bounding box center [534, 234] width 94 height 5
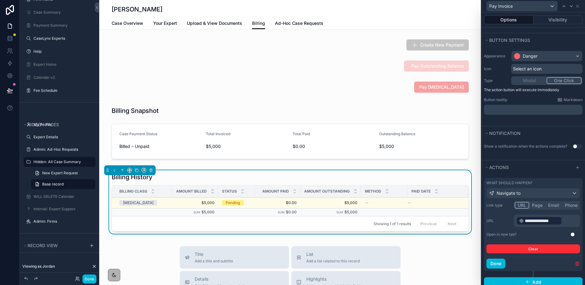
scroll to position [47, 0]
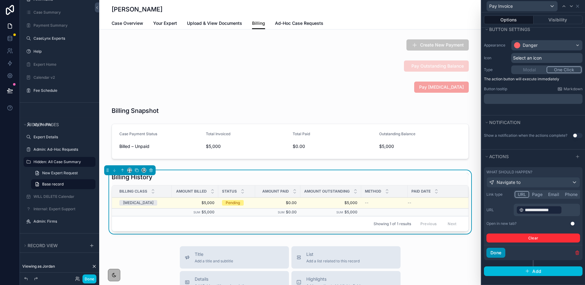
click at [497, 257] on button "Done" at bounding box center [496, 253] width 19 height 10
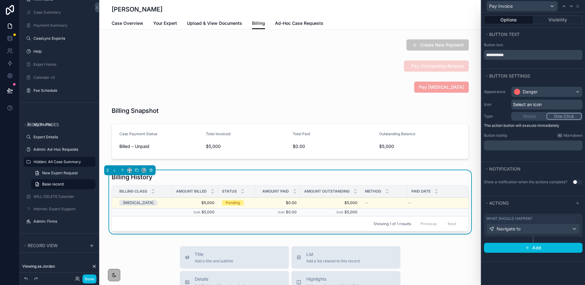
scroll to position [0, 0]
drag, startPoint x: 578, startPoint y: 6, endPoint x: 574, endPoint y: 8, distance: 4.9
click at [578, 6] on icon at bounding box center [577, 6] width 5 height 5
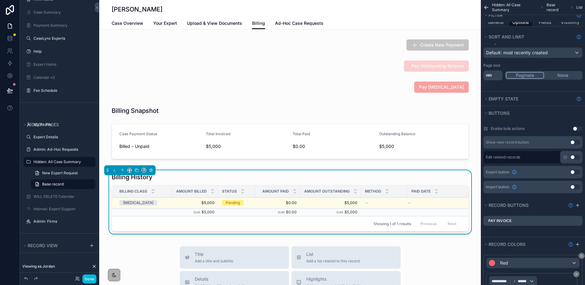
click at [0, 0] on icon "scrollable content" at bounding box center [0, 0] width 0 height 0
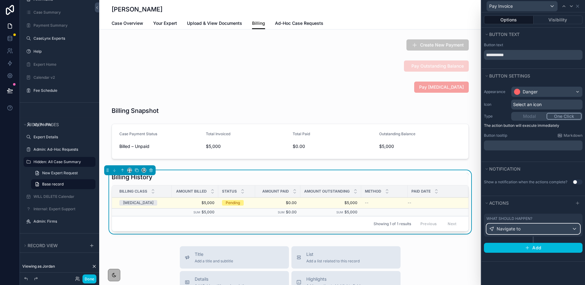
click at [533, 230] on div "Navigate to" at bounding box center [533, 229] width 93 height 10
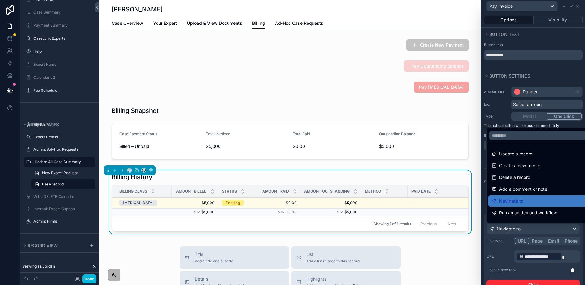
click at [503, 255] on div at bounding box center [534, 142] width 104 height 285
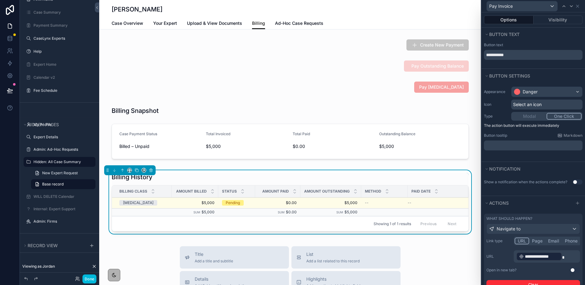
click at [574, 270] on button "Use setting" at bounding box center [575, 270] width 10 height 5
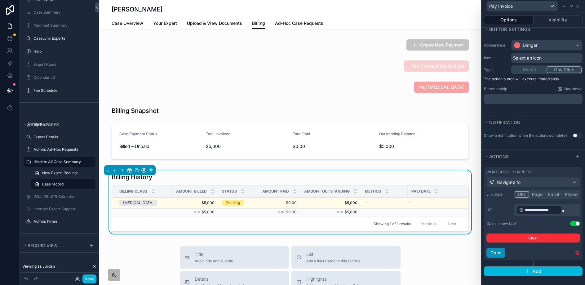
click at [501, 256] on button "Done" at bounding box center [496, 253] width 19 height 10
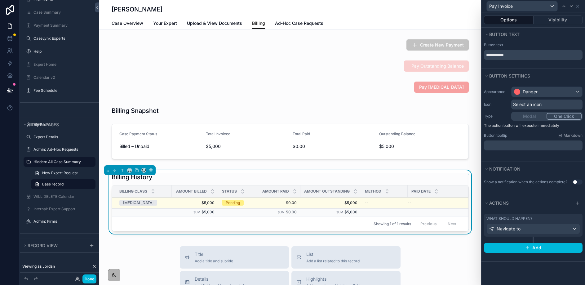
scroll to position [0, 0]
click at [84, 279] on button "Done" at bounding box center [89, 278] width 14 height 9
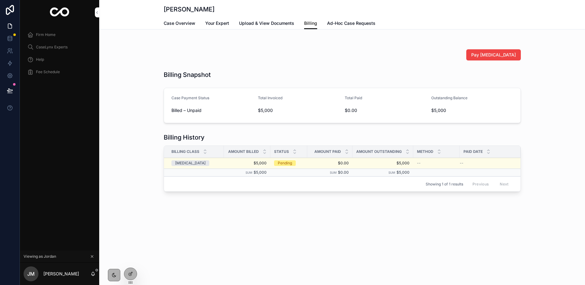
click at [501, 157] on div "Paid Date" at bounding box center [490, 152] width 61 height 12
click at [0, 0] on span "Pay Invoice" at bounding box center [0, 0] width 0 height 0
click at [131, 274] on icon at bounding box center [131, 273] width 2 height 2
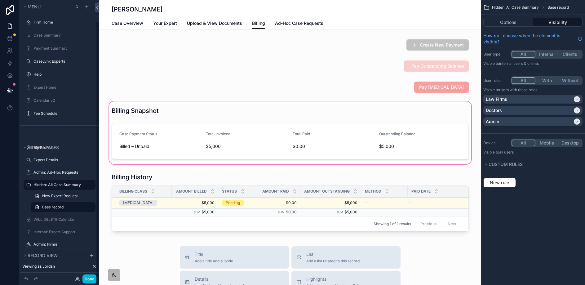
scroll to position [23, 0]
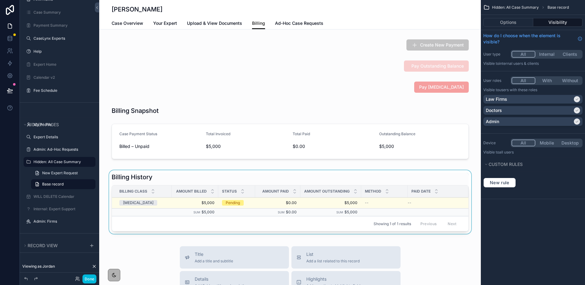
click at [415, 215] on td "scrollable content" at bounding box center [438, 212] width 61 height 8
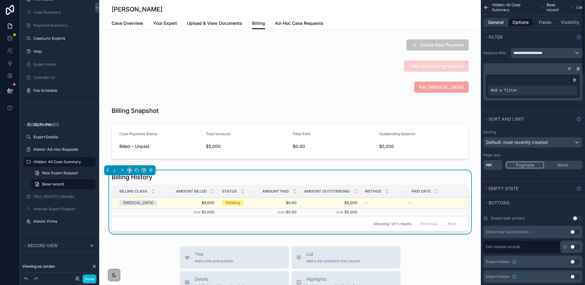
click at [498, 20] on button "General" at bounding box center [496, 22] width 25 height 9
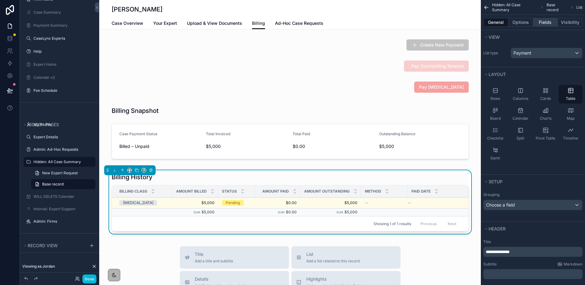
click at [545, 21] on button "Fields" at bounding box center [545, 22] width 25 height 9
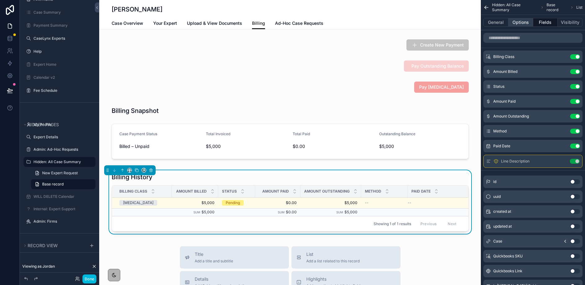
click at [527, 23] on button "Options" at bounding box center [521, 22] width 25 height 9
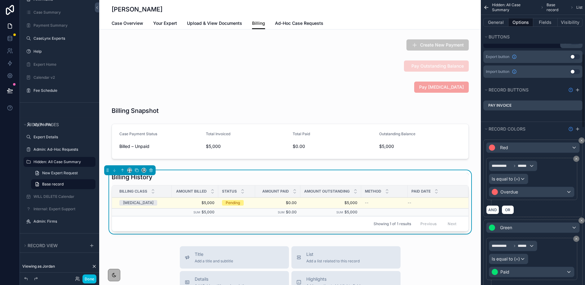
scroll to position [206, 0]
click at [0, 0] on icon "scrollable content" at bounding box center [0, 0] width 0 height 0
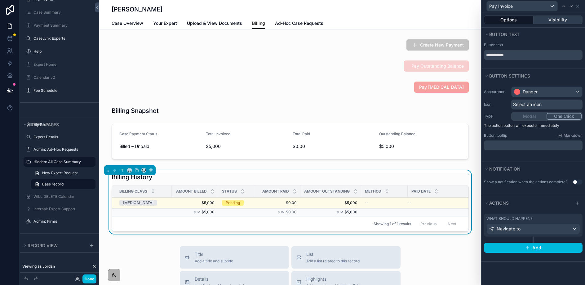
click at [565, 20] on button "Visibility" at bounding box center [558, 20] width 49 height 9
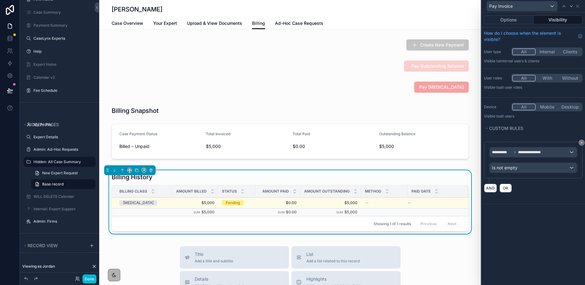
click at [491, 189] on button "AND" at bounding box center [490, 188] width 13 height 9
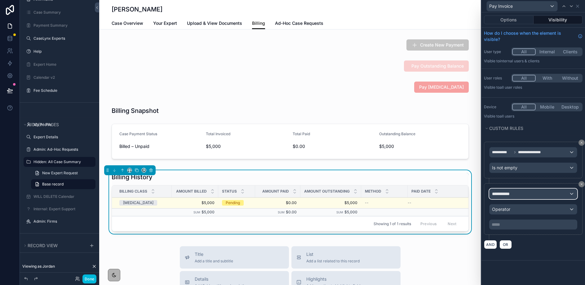
click at [511, 195] on span "**********" at bounding box center [503, 194] width 23 height 6
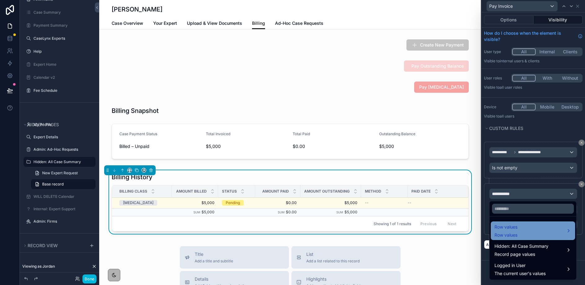
click at [511, 230] on span "Row values" at bounding box center [506, 226] width 23 height 7
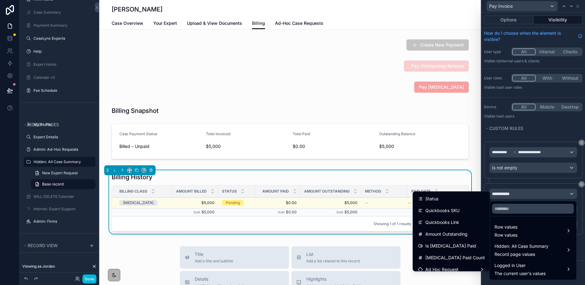
scroll to position [82, 0]
click at [468, 235] on span "Amount Outstanding" at bounding box center [447, 234] width 42 height 7
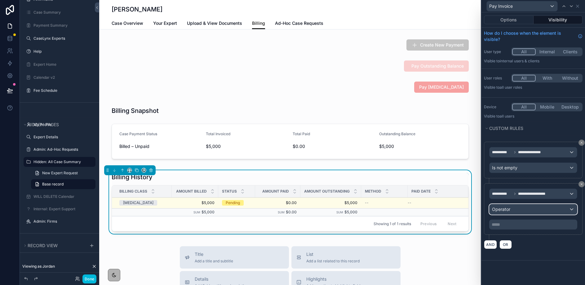
click at [503, 211] on span "Operator" at bounding box center [501, 209] width 18 height 5
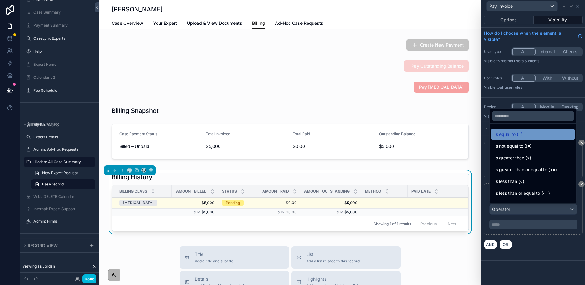
click at [503, 137] on span "Is equal to (=)" at bounding box center [509, 134] width 28 height 7
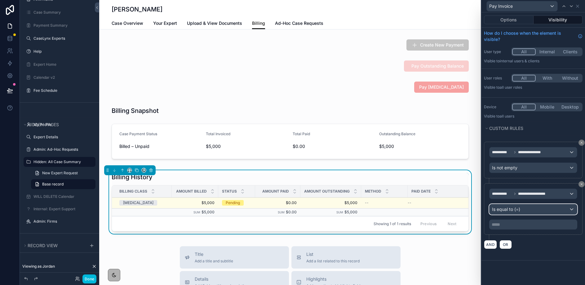
click at [509, 210] on span "Is equal to (=)" at bounding box center [506, 209] width 28 height 6
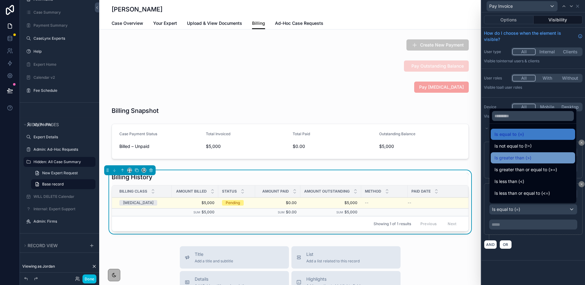
click at [512, 163] on div "Is greater than (>)" at bounding box center [533, 157] width 84 height 11
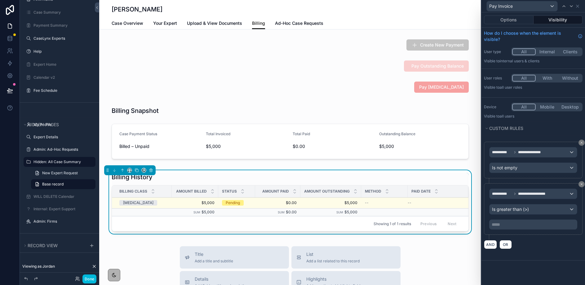
click at [513, 230] on div "**********" at bounding box center [533, 208] width 99 height 51
click at [513, 227] on p "***** ﻿" at bounding box center [534, 224] width 84 height 6
click at [537, 247] on div "AND OR" at bounding box center [533, 244] width 99 height 9
drag, startPoint x: 95, startPoint y: 274, endPoint x: 92, endPoint y: 277, distance: 3.7
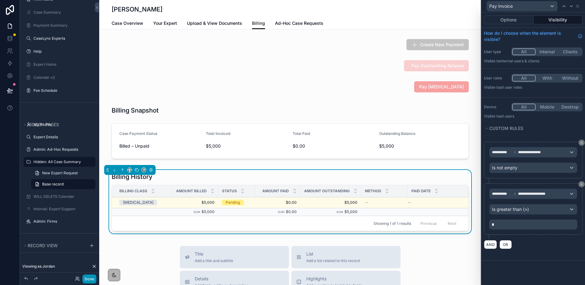
click at [95, 274] on div "Done" at bounding box center [84, 278] width 25 height 9
click at [92, 278] on button "Done" at bounding box center [89, 278] width 14 height 9
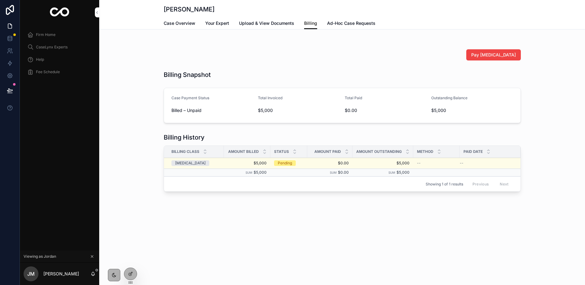
scroll to position [0, 0]
click at [131, 275] on icon at bounding box center [130, 274] width 3 height 3
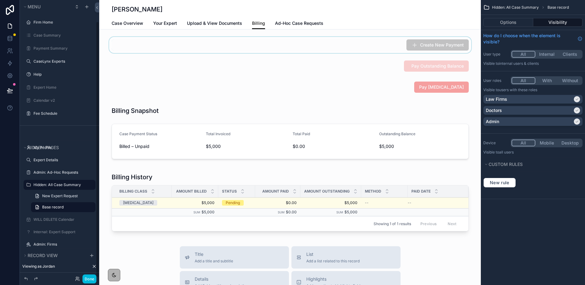
scroll to position [23, 0]
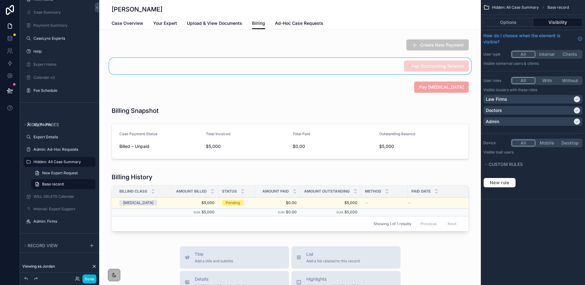
click at [361, 59] on div "scrollable content" at bounding box center [290, 66] width 382 height 16
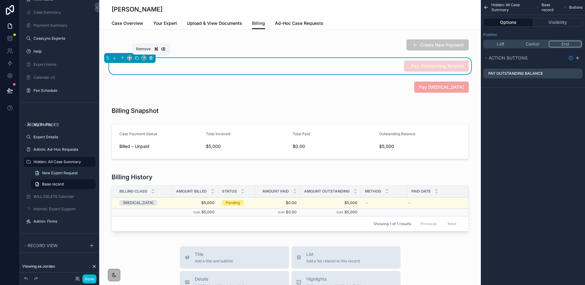
click at [150, 59] on icon "scrollable content" at bounding box center [151, 58] width 2 height 2
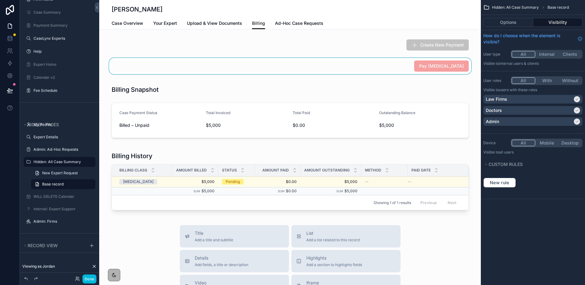
click at [378, 69] on div "scrollable content" at bounding box center [290, 66] width 382 height 16
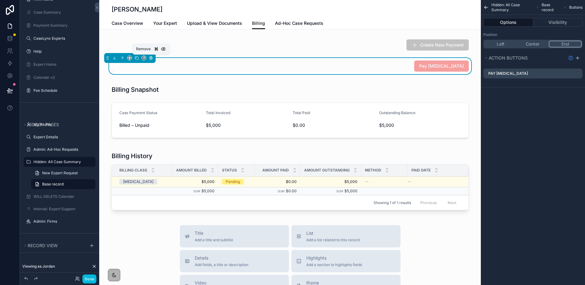
click at [149, 56] on icon "scrollable content" at bounding box center [151, 58] width 4 height 4
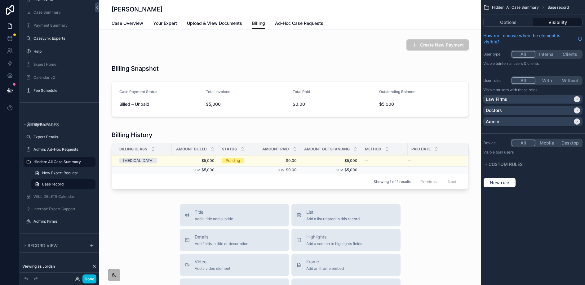
click at [87, 281] on button "Done" at bounding box center [89, 278] width 14 height 9
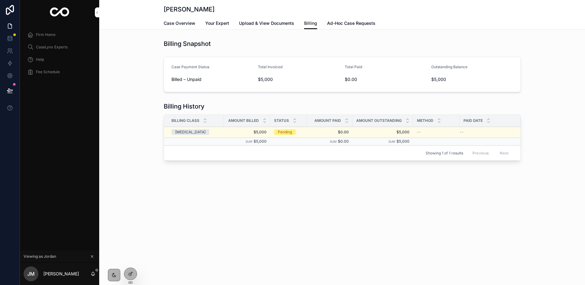
click at [0, 0] on button "Pay Invoice" at bounding box center [0, 0] width 0 height 0
click at [0, 0] on icon at bounding box center [0, 0] width 0 height 0
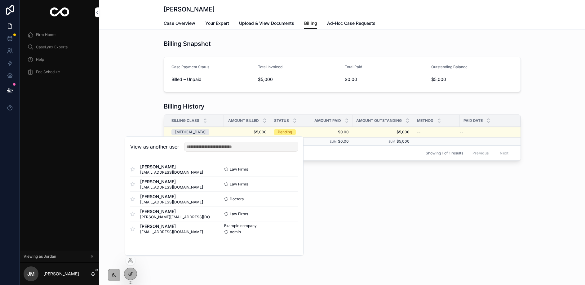
click at [0, 0] on button "Select" at bounding box center [0, 0] width 0 height 0
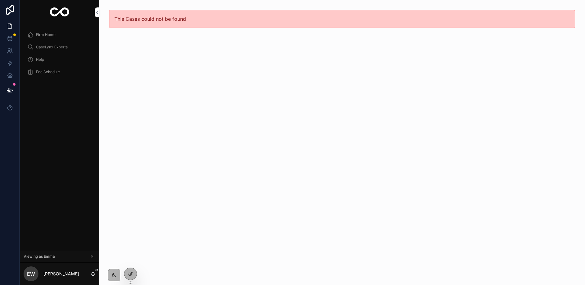
click at [47, 34] on span "Firm Home" at bounding box center [46, 34] width 20 height 5
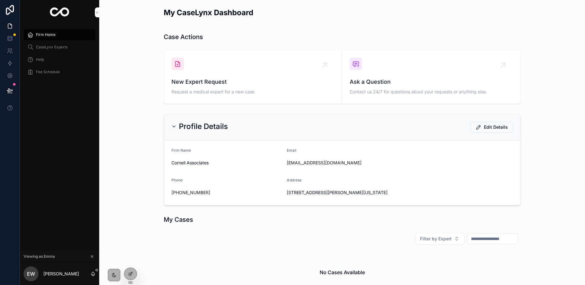
click at [193, 87] on div "New Expert Request Request a medical expert for a new case" at bounding box center [253, 87] width 163 height 19
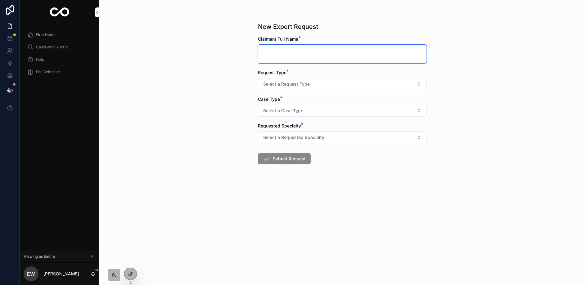
click at [293, 56] on textarea "scrollable content" at bounding box center [342, 54] width 169 height 19
click at [49, 35] on span "Firm Home" at bounding box center [46, 34] width 20 height 5
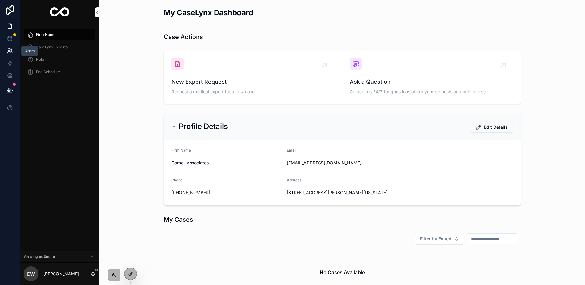
click at [10, 47] on link at bounding box center [10, 51] width 20 height 12
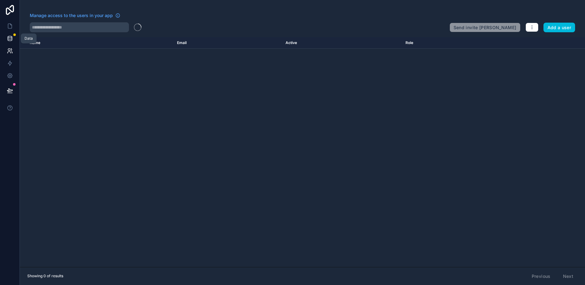
click at [10, 38] on icon at bounding box center [10, 38] width 6 height 6
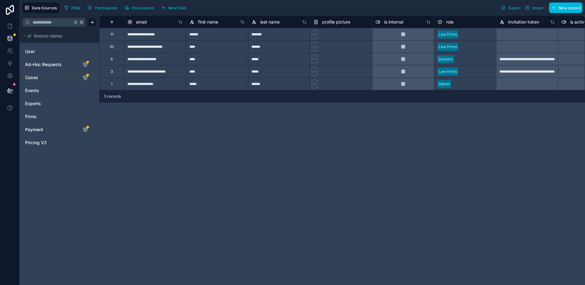
click at [41, 77] on link "Cases" at bounding box center [50, 77] width 50 height 6
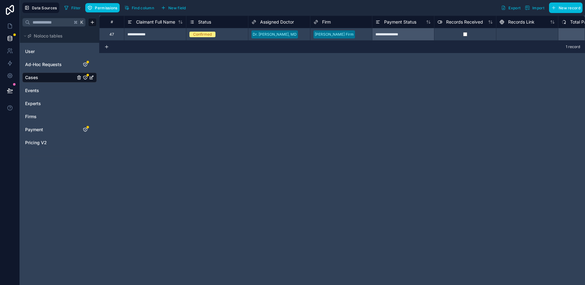
click at [171, 6] on span "New field" at bounding box center [177, 8] width 18 height 5
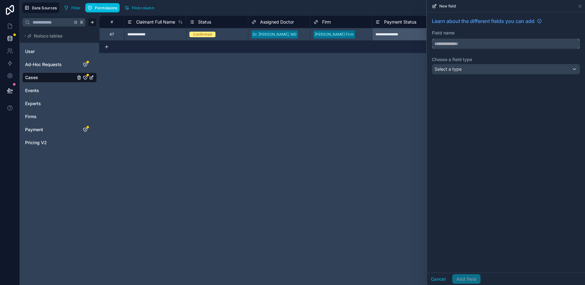
click at [454, 48] on input "text" at bounding box center [506, 44] width 148 height 10
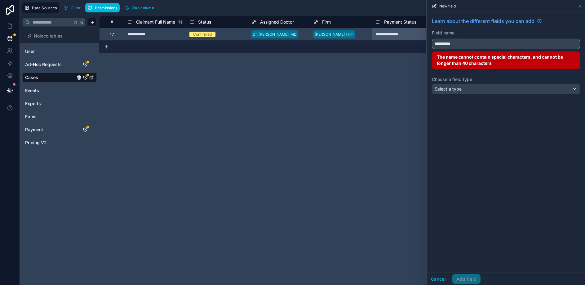
click at [432, 38] on button "*********" at bounding box center [506, 43] width 148 height 11
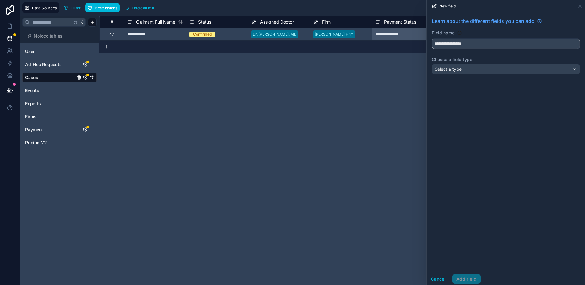
type input "**********"
click at [463, 70] on div "Select a type" at bounding box center [506, 69] width 148 height 10
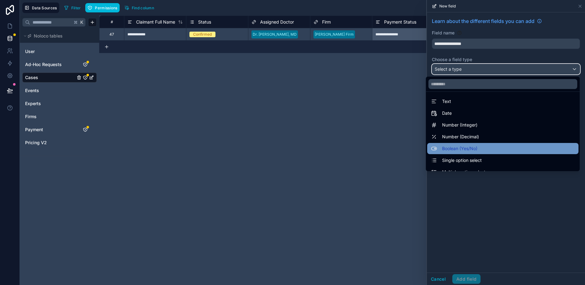
scroll to position [6, 0]
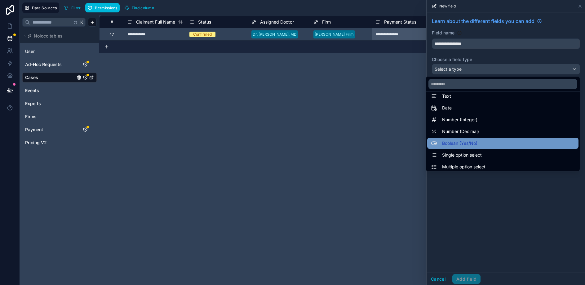
click at [462, 146] on span "Boolean (Yes/No)" at bounding box center [459, 143] width 35 height 7
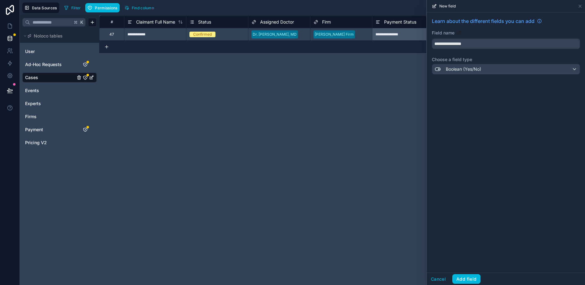
click at [470, 281] on button "Add field" at bounding box center [466, 279] width 28 height 10
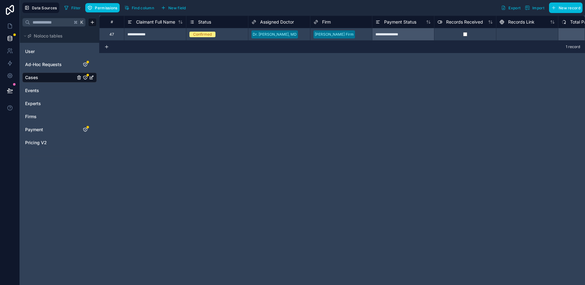
click at [145, 11] on button "Find column" at bounding box center [139, 7] width 34 height 9
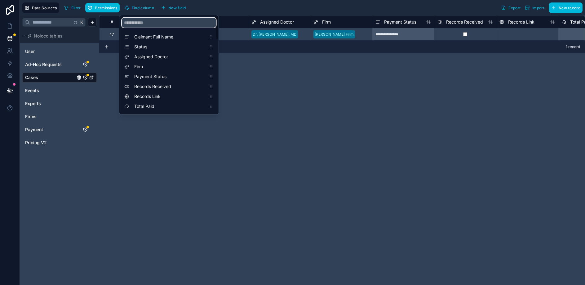
click at [154, 22] on input "scrollable content" at bounding box center [169, 23] width 94 height 10
type input "***"
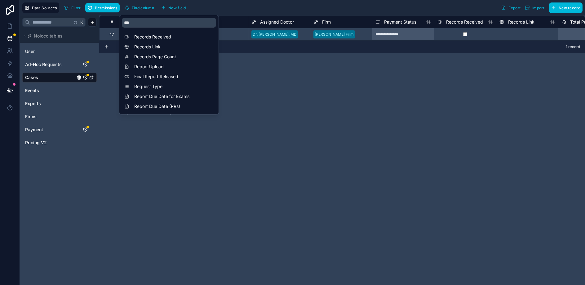
click at [365, 97] on div "**********" at bounding box center [342, 151] width 486 height 270
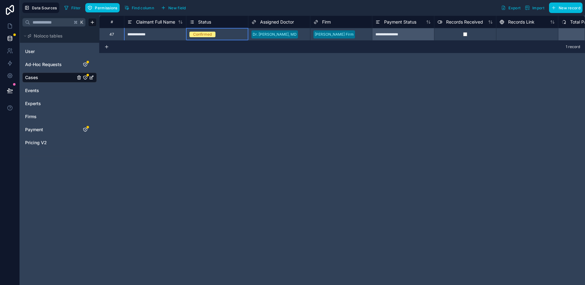
click at [210, 35] on div "Confirmed" at bounding box center [202, 35] width 19 height 6
click at [206, 34] on div "Confirmed" at bounding box center [202, 35] width 19 height 6
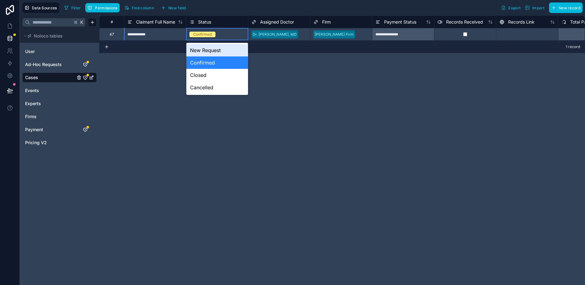
click at [211, 51] on div "New Request" at bounding box center [217, 50] width 62 height 12
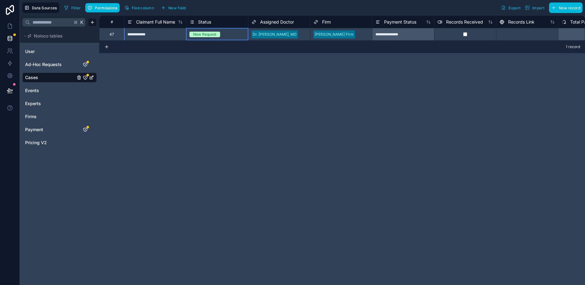
click at [211, 51] on div "1 record" at bounding box center [342, 47] width 486 height 12
click at [5, 28] on link at bounding box center [10, 26] width 20 height 12
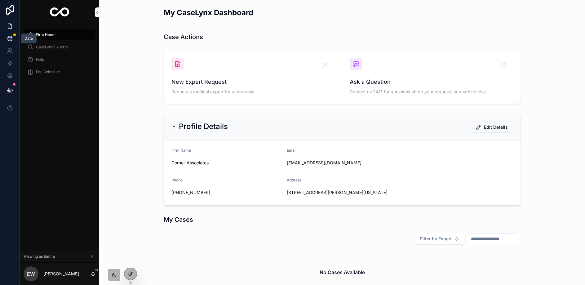
click at [10, 39] on icon at bounding box center [10, 38] width 6 height 6
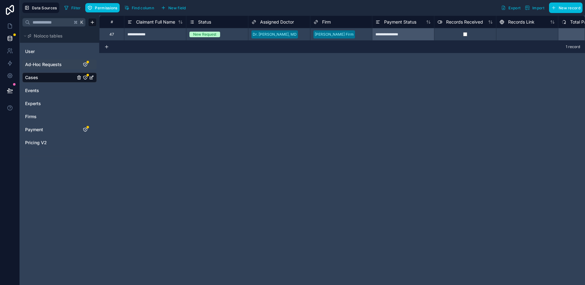
click at [41, 65] on span "Ad-Hoc Requests" at bounding box center [43, 64] width 37 height 6
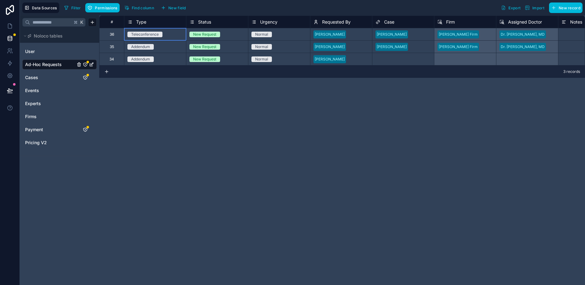
scroll to position [0, 0]
drag, startPoint x: 181, startPoint y: 35, endPoint x: 182, endPoint y: 61, distance: 26.1
click at [182, 61] on div "# Type Status Urgency Requested By Case Firm Assigned Doctor Notes Is Actionabl…" at bounding box center [342, 41] width 486 height 50
drag, startPoint x: 172, startPoint y: 38, endPoint x: 170, endPoint y: 58, distance: 20.2
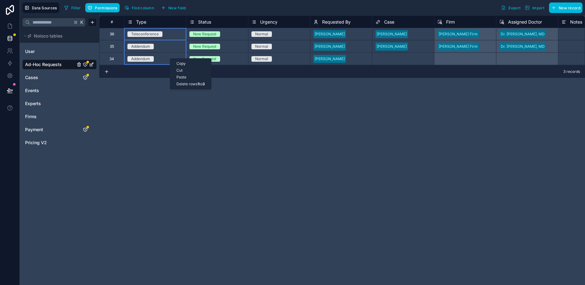
click at [141, 86] on div "# Type Status Urgency Requested By Case Firm Assigned Doctor Notes Is Actionabl…" at bounding box center [342, 151] width 486 height 270
click at [6, 28] on link at bounding box center [10, 26] width 20 height 12
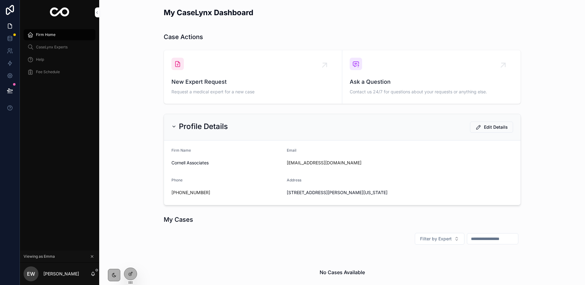
click at [203, 85] on span "New Expert Request" at bounding box center [253, 82] width 163 height 9
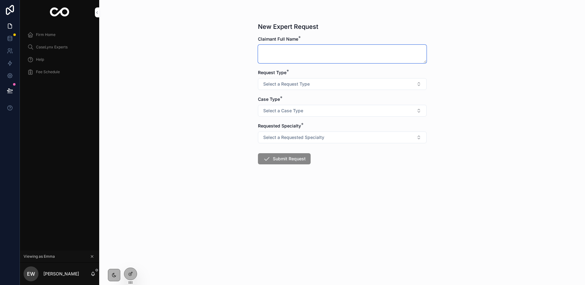
click at [302, 54] on textarea "scrollable content" at bounding box center [342, 54] width 169 height 19
click at [294, 54] on textarea "scrollable content" at bounding box center [342, 54] width 169 height 19
type textarea "**********"
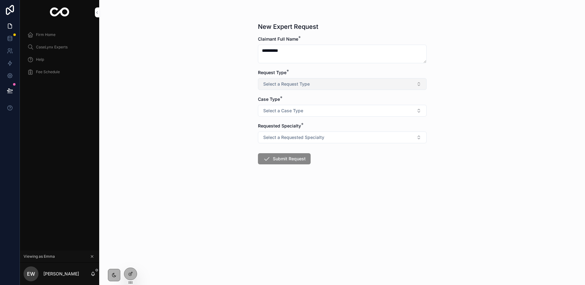
click at [305, 87] on span "Select a Request Type" at bounding box center [286, 84] width 47 height 6
click at [319, 107] on div "CME / IME" at bounding box center [314, 109] width 18 height 6
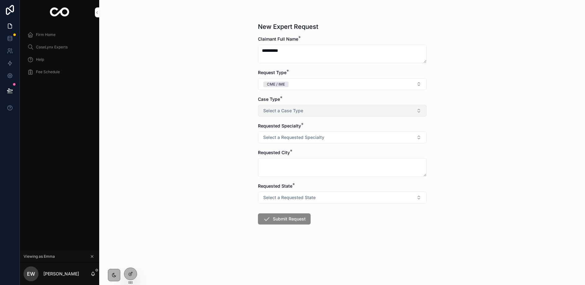
click at [316, 111] on button "Select a Case Type" at bounding box center [342, 111] width 169 height 12
click at [316, 152] on div "No Fault / PIP" at bounding box center [317, 154] width 24 height 6
click at [304, 139] on span "Select a Requested Specialty" at bounding box center [293, 137] width 61 height 6
click at [309, 158] on div "Orthopedics" at bounding box center [342, 162] width 86 height 9
click at [309, 165] on textarea "scrollable content" at bounding box center [342, 167] width 169 height 19
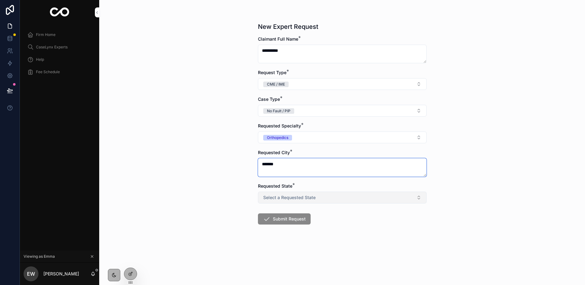
type textarea "*******"
click at [346, 194] on button "Select a Requested State" at bounding box center [342, 198] width 169 height 12
click at [342, 221] on div "FL" at bounding box center [342, 222] width 86 height 9
click at [280, 218] on button "Submit Request" at bounding box center [284, 218] width 53 height 11
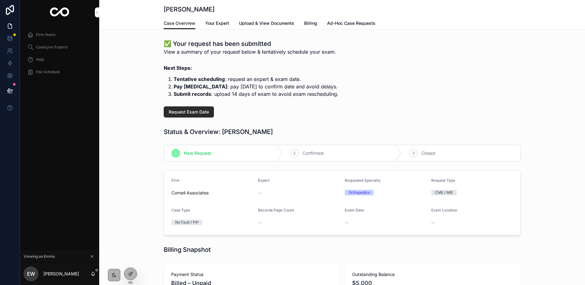
click at [196, 110] on span "Request Exam Date" at bounding box center [189, 112] width 40 height 6
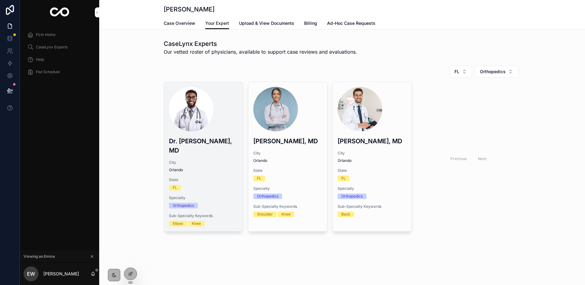
click at [0, 0] on span "Request Exam Date" at bounding box center [0, 0] width 0 height 0
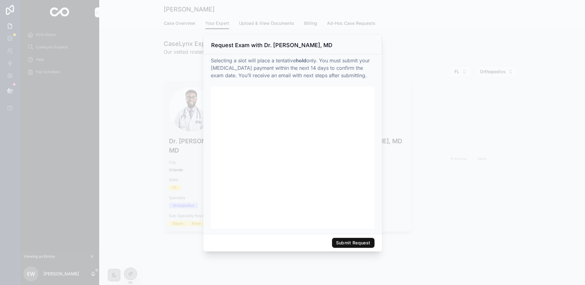
click at [367, 241] on button "Submit Request" at bounding box center [353, 243] width 42 height 10
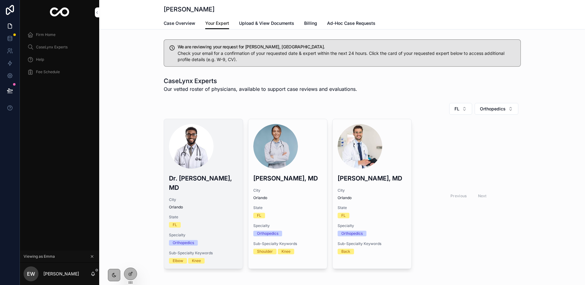
click at [199, 154] on div "scrollable content" at bounding box center [191, 146] width 45 height 45
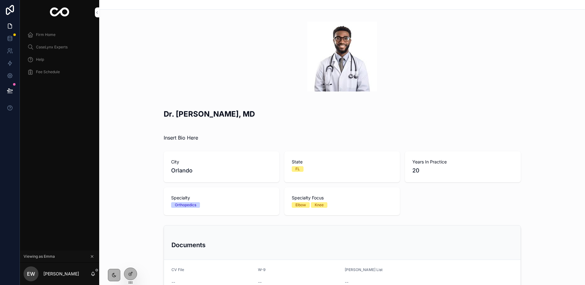
scroll to position [6, 0]
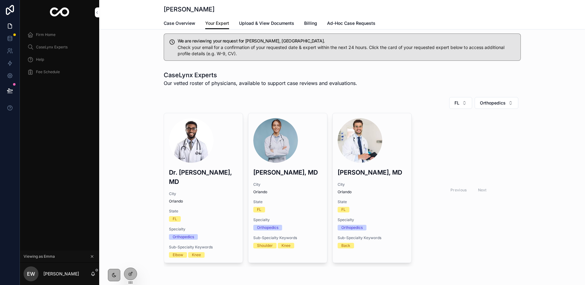
click at [185, 19] on link "Case Overview" at bounding box center [180, 24] width 32 height 12
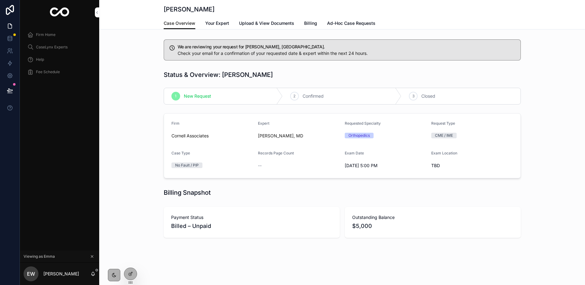
click at [229, 24] on div "Case Overview Your Expert Upload & View Documents Billing Ad-Hoc Case Requests" at bounding box center [342, 23] width 357 height 12
click at [313, 24] on span "Billing" at bounding box center [310, 23] width 13 height 6
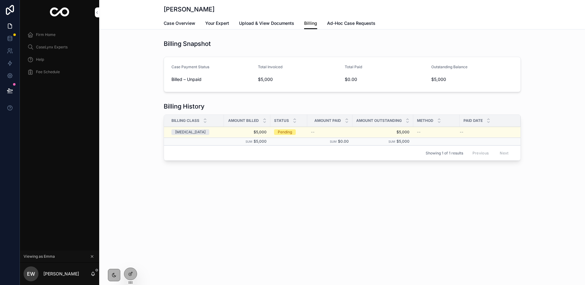
click at [224, 24] on span "Your Expert" at bounding box center [217, 23] width 24 height 6
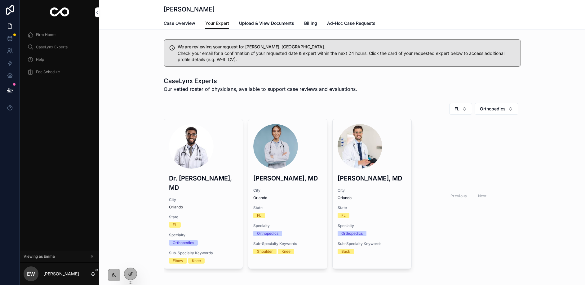
click at [181, 23] on span "Case Overview" at bounding box center [180, 23] width 32 height 6
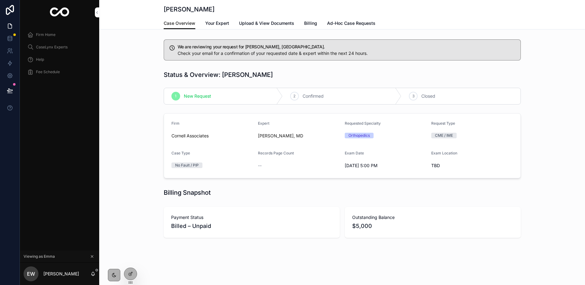
click at [315, 26] on link "Billing" at bounding box center [310, 24] width 13 height 12
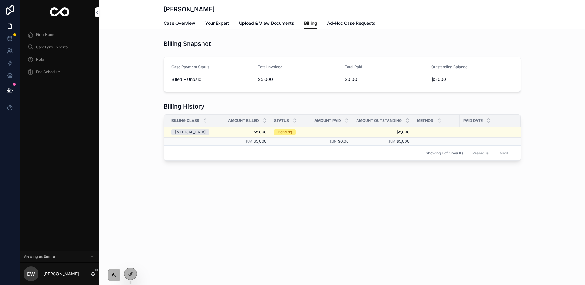
click at [289, 129] on td "Pending" at bounding box center [288, 132] width 37 height 11
click at [230, 159] on div "Showing 1 of 1 results Previous Next" at bounding box center [342, 152] width 357 height 15
click at [7, 47] on link at bounding box center [10, 51] width 20 height 12
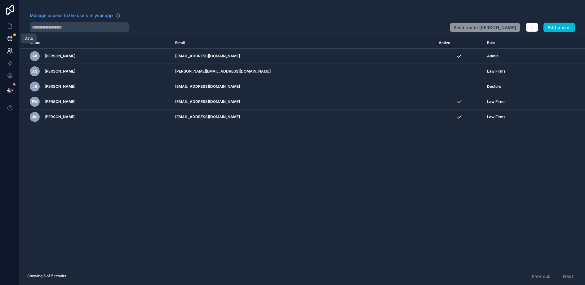
click at [7, 38] on icon at bounding box center [10, 38] width 6 height 6
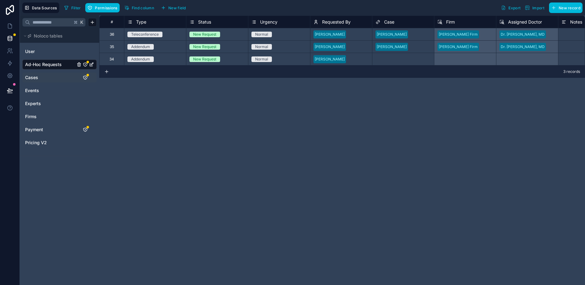
click at [30, 79] on span "Cases" at bounding box center [31, 77] width 13 height 6
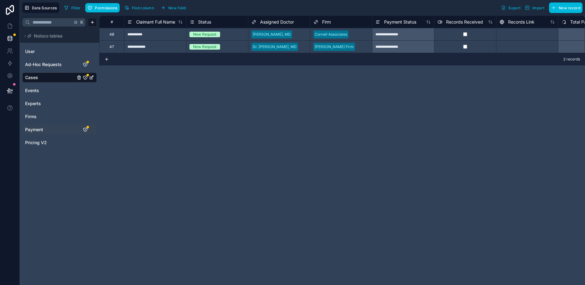
click at [37, 132] on span "Payment" at bounding box center [34, 130] width 18 height 6
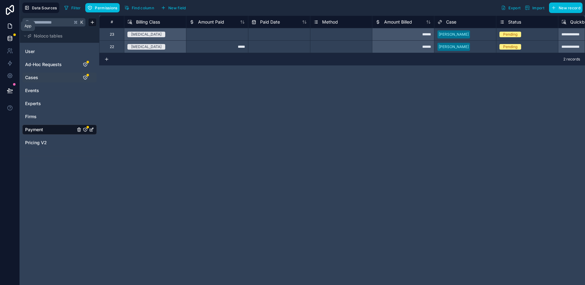
click at [11, 32] on link at bounding box center [10, 26] width 20 height 12
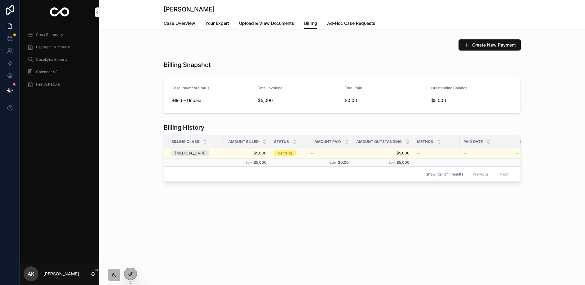
click at [0, 0] on icon at bounding box center [0, 0] width 0 height 0
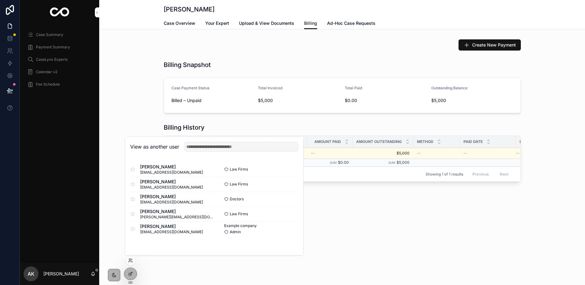
click at [0, 0] on button "Select" at bounding box center [0, 0] width 0 height 0
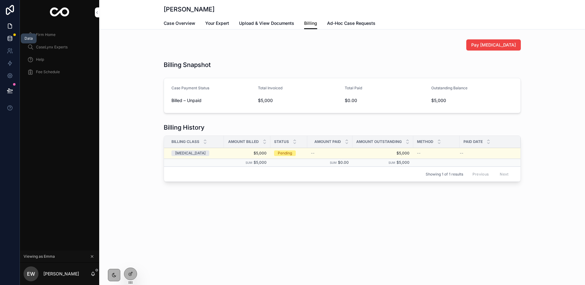
click at [5, 38] on link at bounding box center [10, 38] width 20 height 12
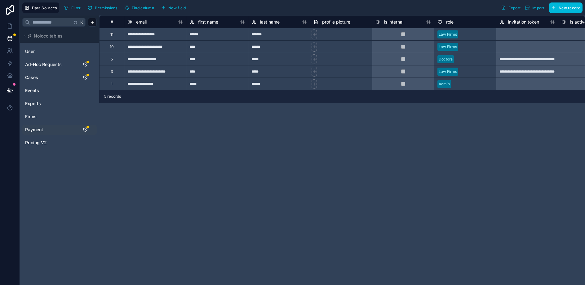
click at [35, 134] on div "Payment" at bounding box center [59, 130] width 74 height 10
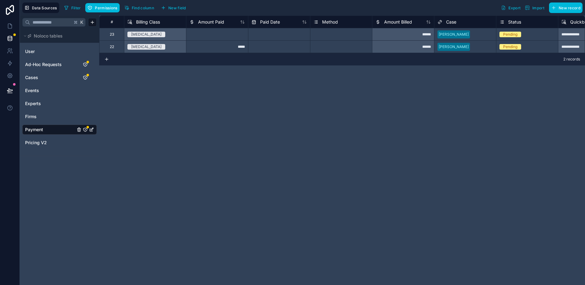
click at [138, 4] on button "Find column" at bounding box center [139, 7] width 34 height 9
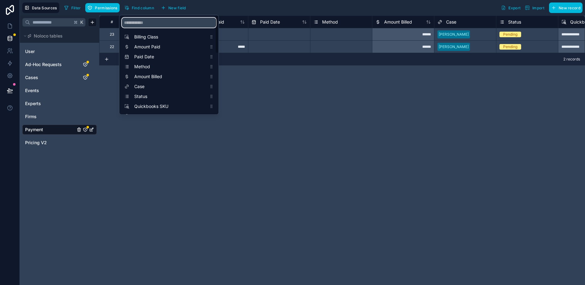
click at [148, 23] on input "scrollable content" at bounding box center [169, 23] width 94 height 10
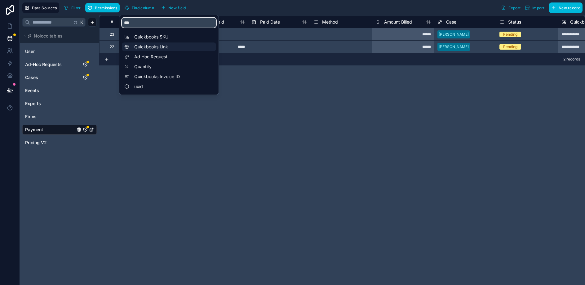
type input "***"
click at [157, 48] on span "Quickbooks Link" at bounding box center [170, 47] width 73 height 6
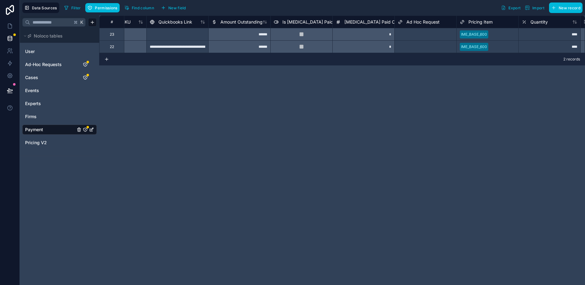
click at [277, 93] on div "**********" at bounding box center [342, 151] width 486 height 270
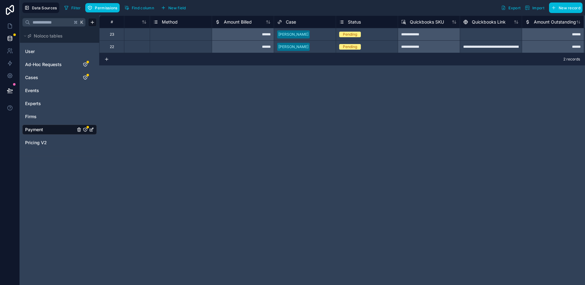
scroll to position [0, 310]
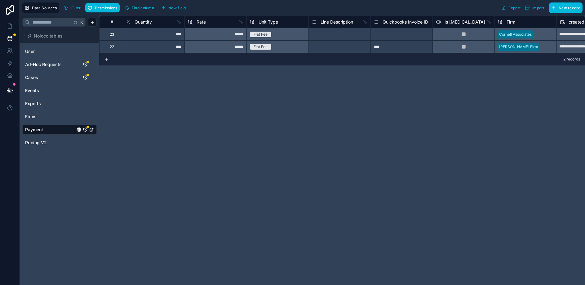
scroll to position [0, 1028]
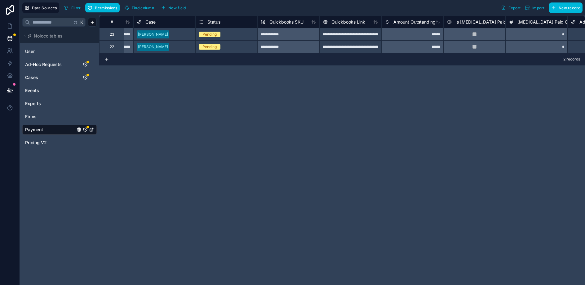
scroll to position [0, 314]
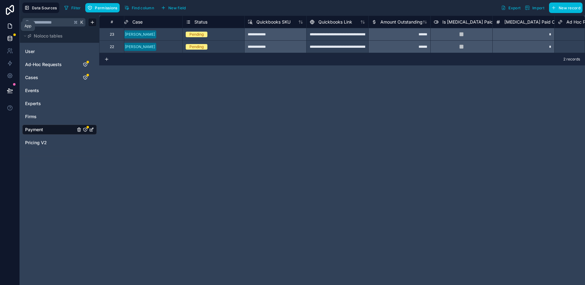
click at [7, 29] on icon at bounding box center [10, 26] width 6 height 6
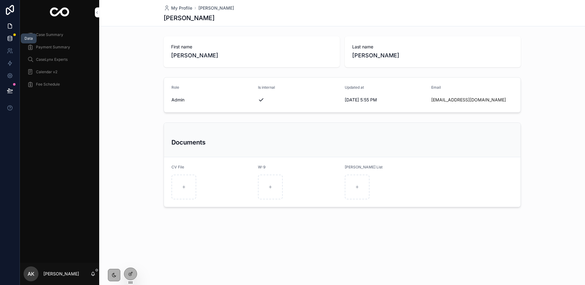
click at [5, 41] on link at bounding box center [10, 38] width 20 height 12
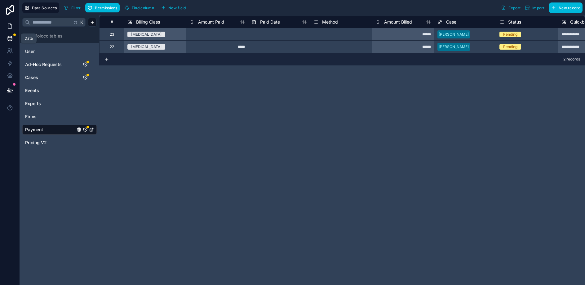
click at [9, 28] on icon at bounding box center [10, 26] width 6 height 6
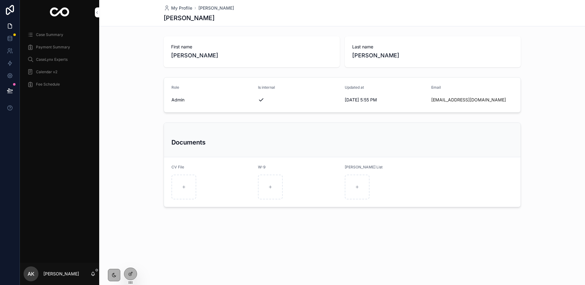
click at [0, 0] on div at bounding box center [0, 0] width 0 height 0
click at [0, 0] on icon at bounding box center [0, 0] width 0 height 0
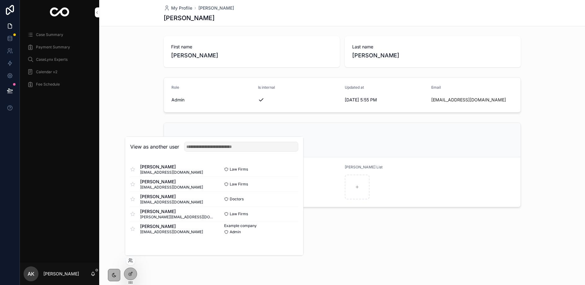
click at [0, 0] on button "Select" at bounding box center [0, 0] width 0 height 0
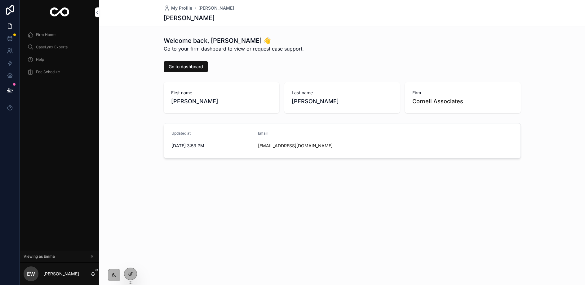
click at [43, 34] on span "Firm Home" at bounding box center [46, 34] width 20 height 5
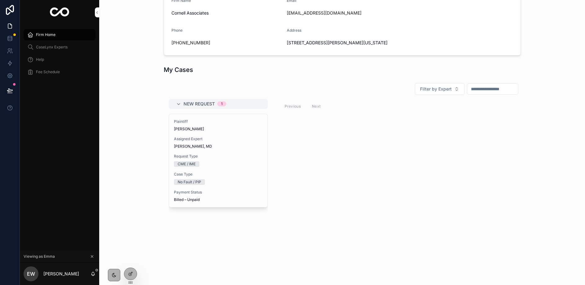
scroll to position [146, 0]
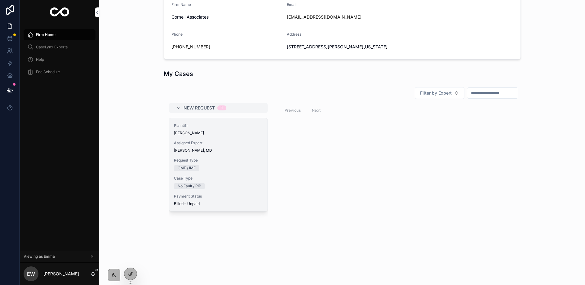
click at [238, 143] on span "Assigned Expert" at bounding box center [218, 142] width 89 height 5
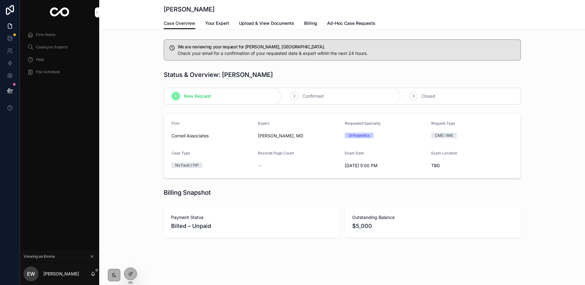
click at [309, 27] on link "Billing" at bounding box center [310, 24] width 13 height 12
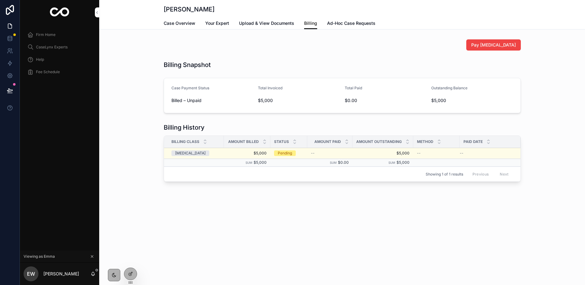
click at [0, 0] on span "Pay Invoice" at bounding box center [0, 0] width 0 height 0
drag, startPoint x: 132, startPoint y: 274, endPoint x: 156, endPoint y: 261, distance: 27.5
click at [132, 274] on icon at bounding box center [130, 273] width 5 height 5
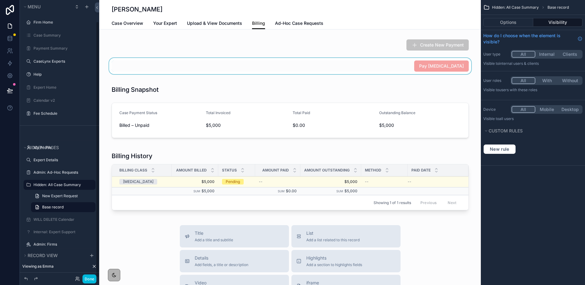
scroll to position [23, 0]
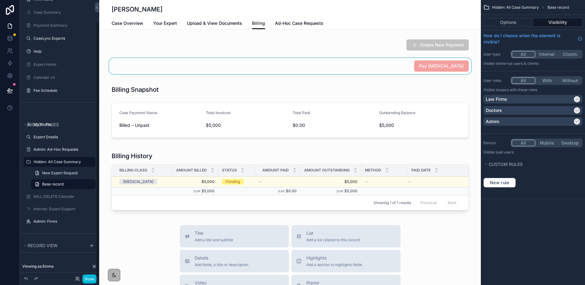
click at [412, 64] on div "scrollable content" at bounding box center [290, 66] width 382 height 16
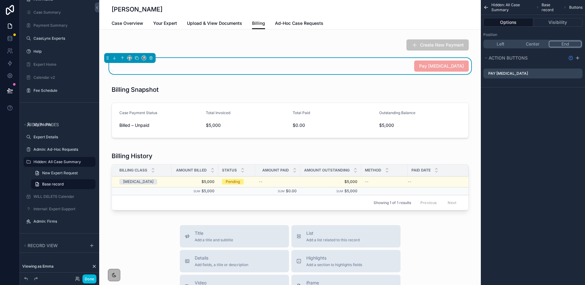
click at [0, 0] on icon "scrollable content" at bounding box center [0, 0] width 0 height 0
click at [152, 59] on icon "scrollable content" at bounding box center [151, 58] width 4 height 4
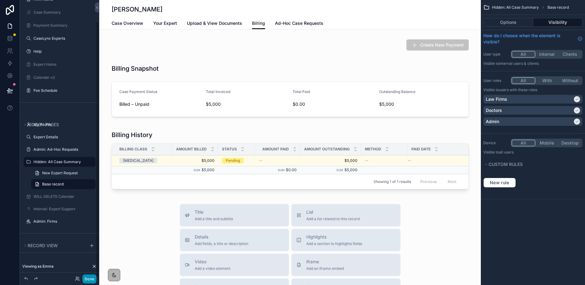
click at [88, 281] on button "Done" at bounding box center [89, 278] width 14 height 9
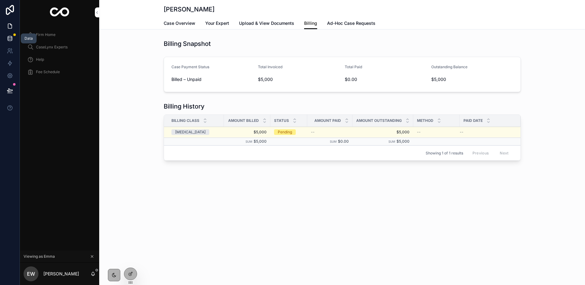
click at [6, 36] on link at bounding box center [10, 38] width 20 height 12
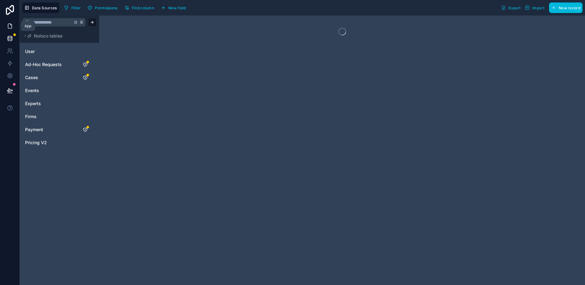
click at [8, 29] on link at bounding box center [10, 26] width 20 height 12
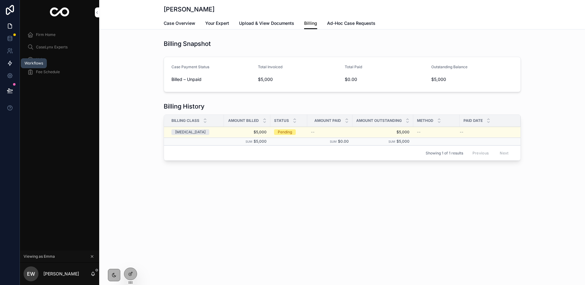
click at [4, 60] on link at bounding box center [10, 63] width 20 height 12
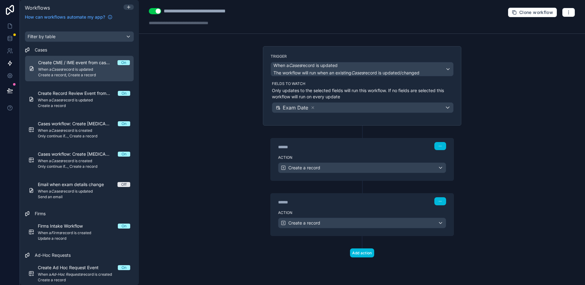
click at [66, 73] on span "Create a record, Create a record" at bounding box center [84, 75] width 92 height 5
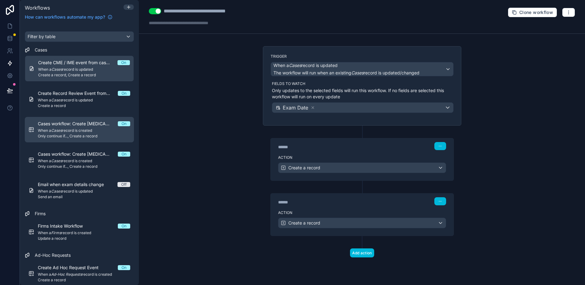
click at [80, 132] on span "When a Cases record is created" at bounding box center [84, 130] width 92 height 5
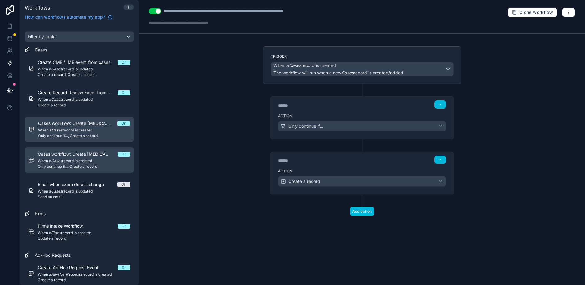
click at [80, 165] on span "Only continue if..., Create a record" at bounding box center [84, 166] width 92 height 5
